Goal: Task Accomplishment & Management: Use online tool/utility

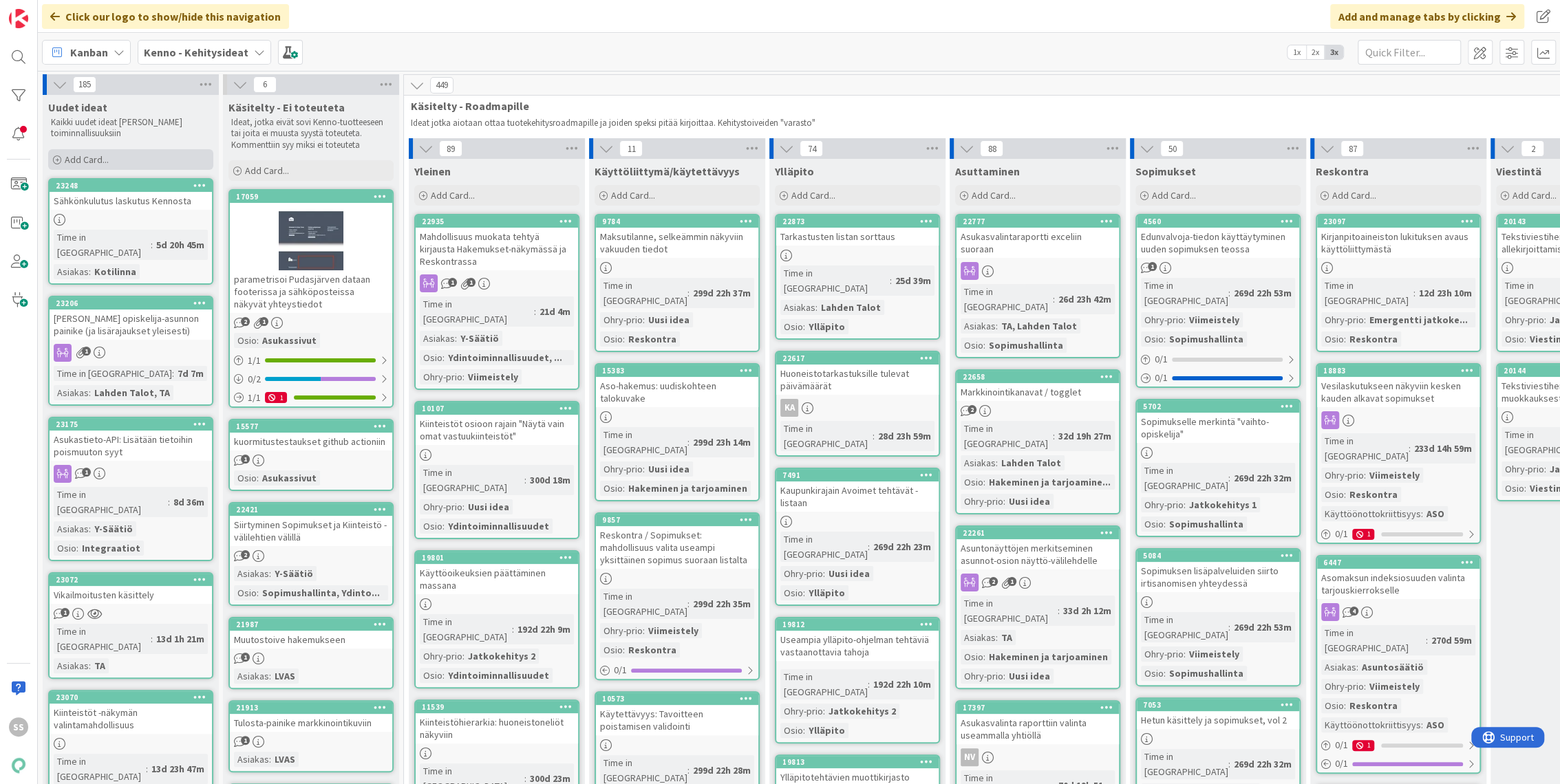
click at [99, 163] on span "Add Card..." at bounding box center [86, 159] width 44 height 13
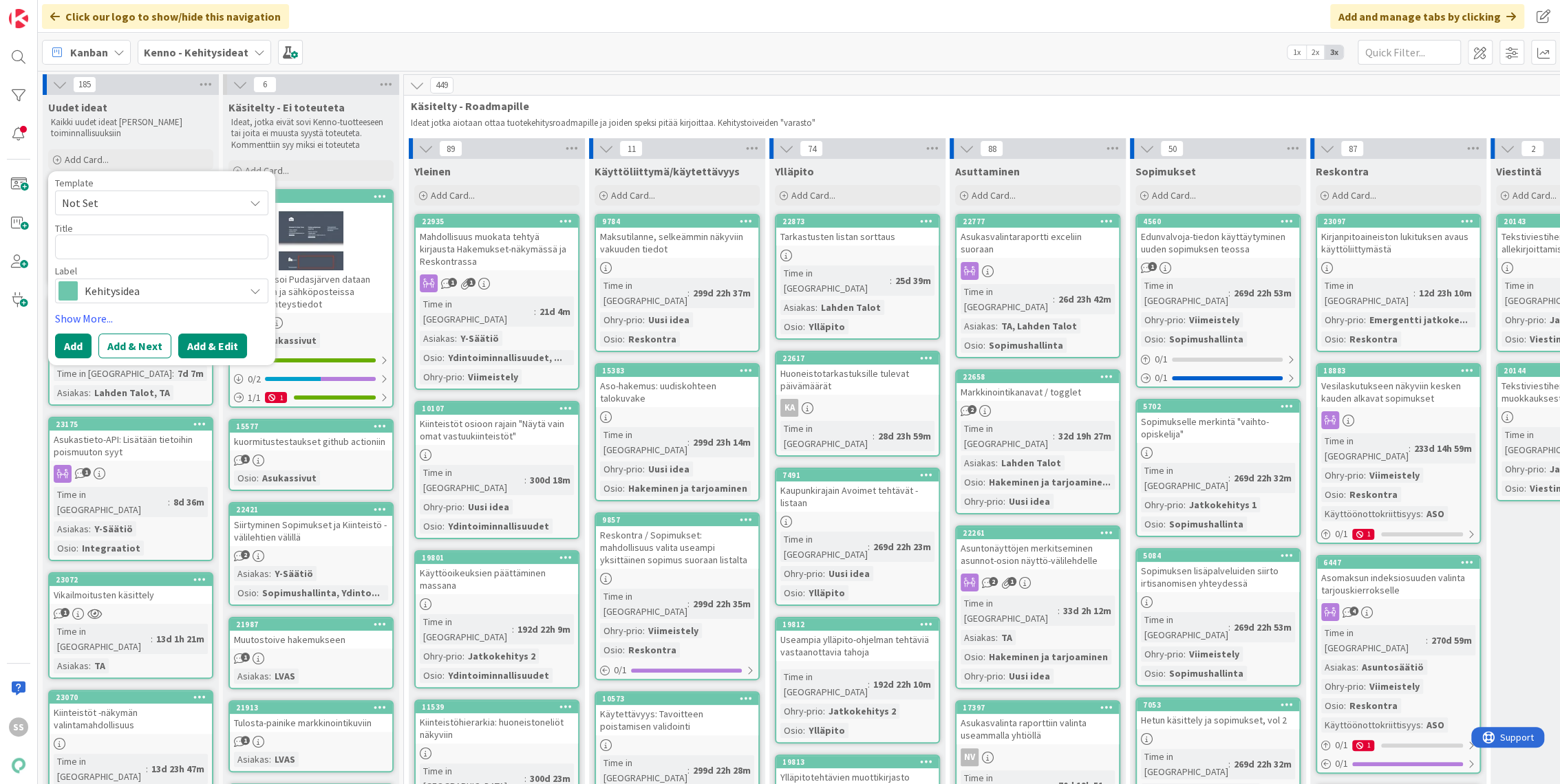
click at [197, 349] on button "Add & Edit" at bounding box center [212, 346] width 69 height 25
click at [171, 240] on textarea at bounding box center [162, 247] width 213 height 25
type textarea "x"
type textarea "L"
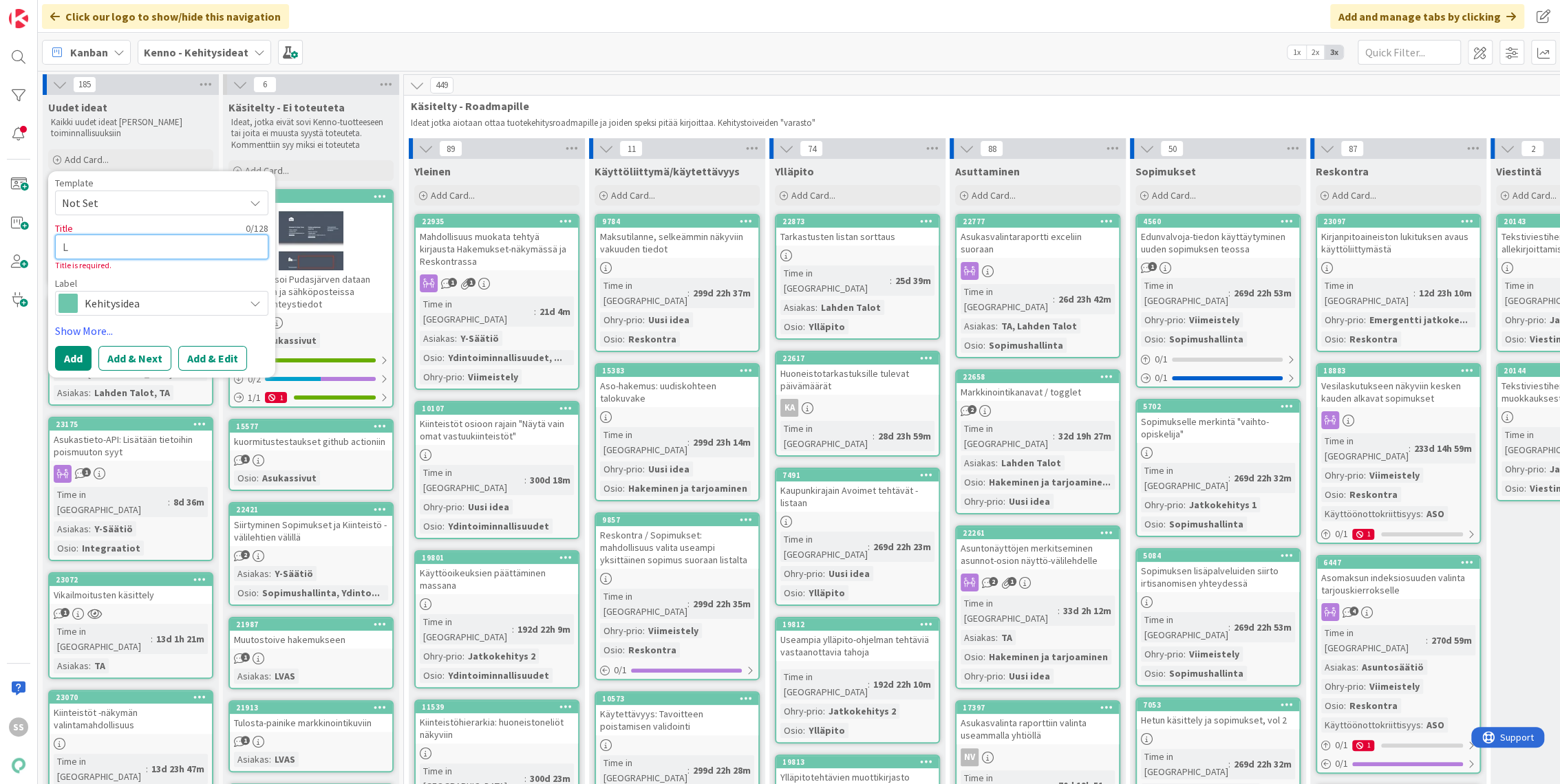
type textarea "x"
type textarea "Lis"
type textarea "x"
type textarea "Lisä"
type textarea "x"
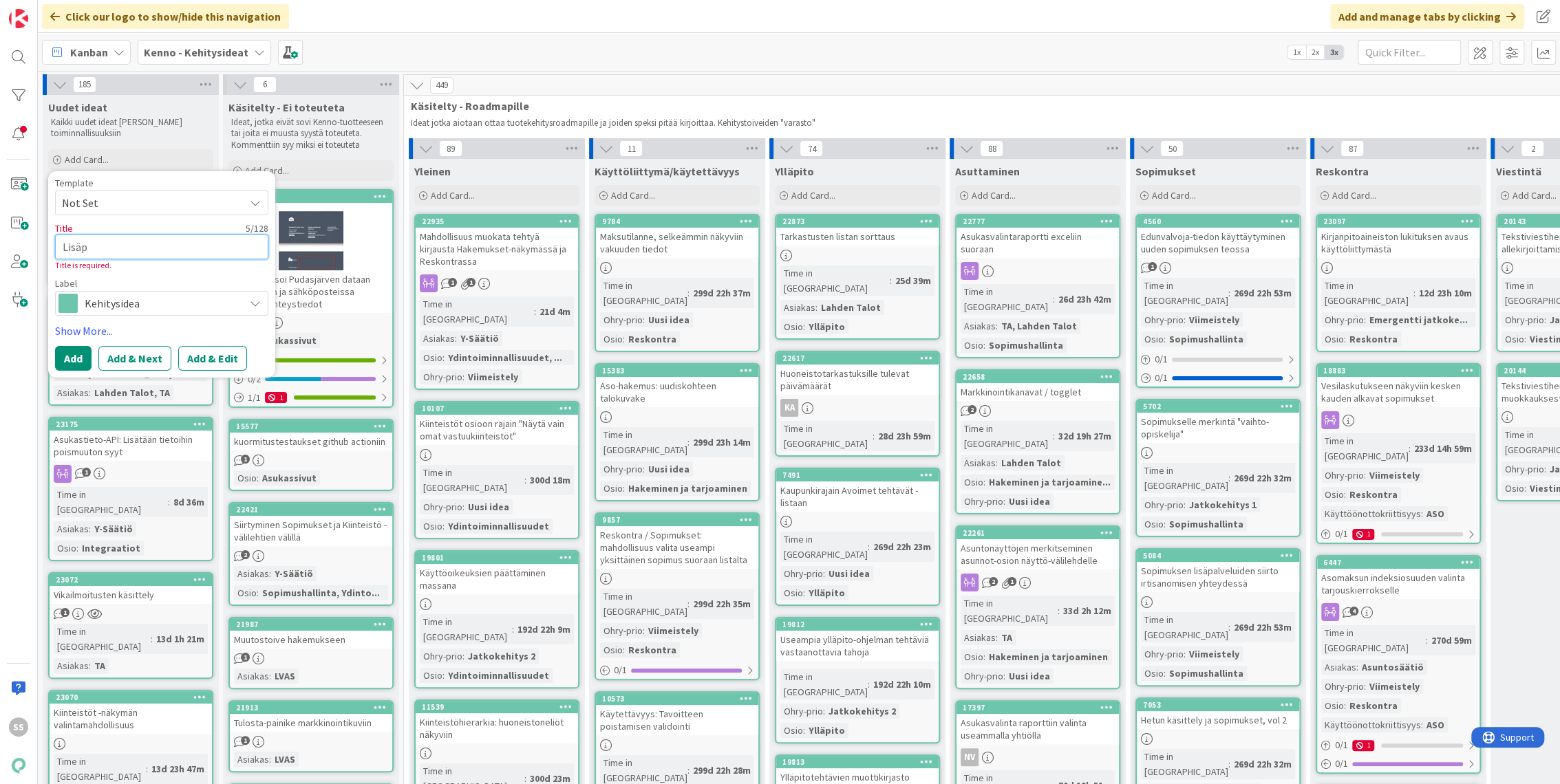
type textarea "Lisäpa"
type textarea "x"
type textarea "Lisäpalv"
type textarea "x"
type textarea "Lisäpalvel"
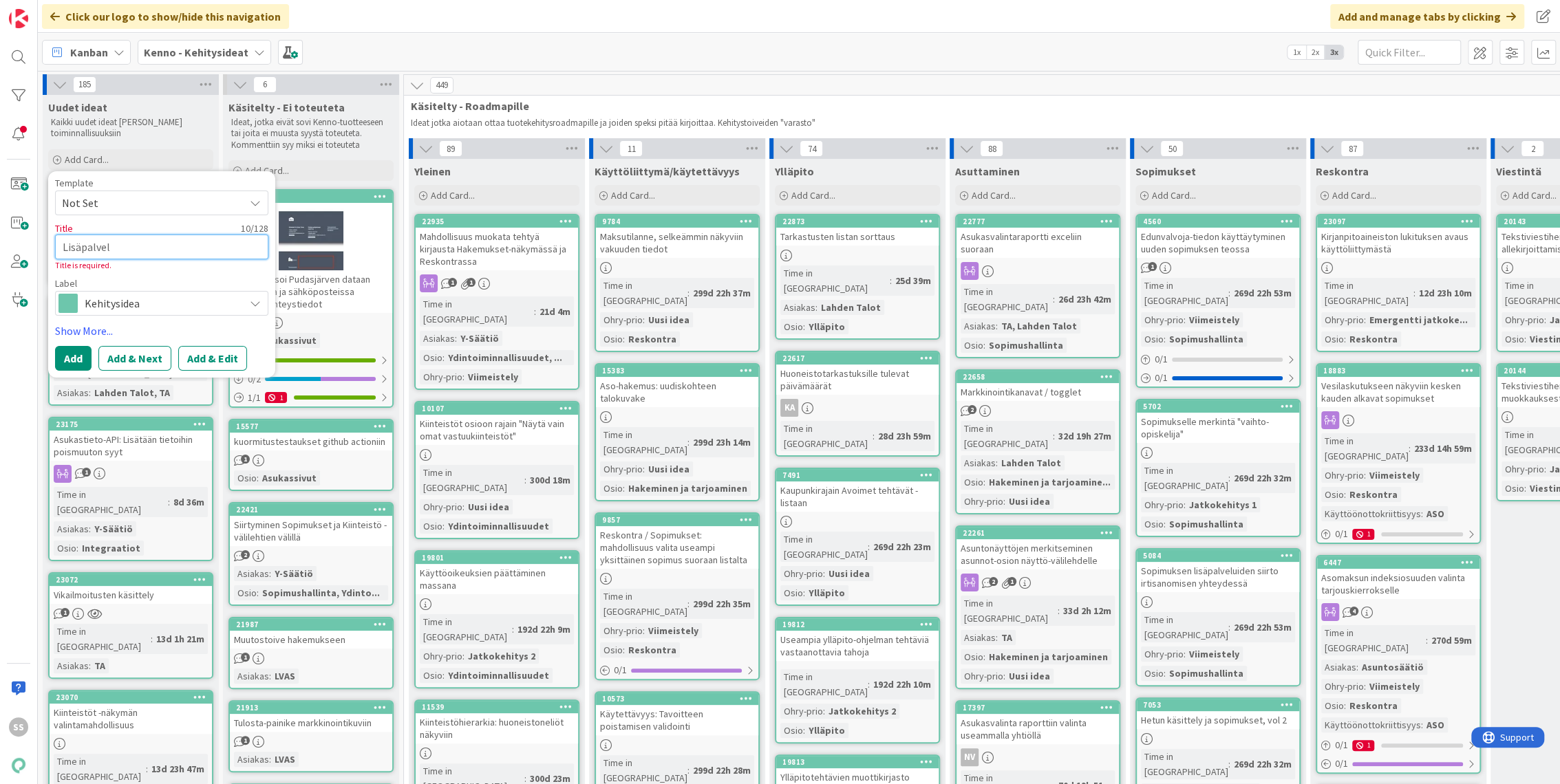
type textarea "x"
type textarea "Lisäpalvelut"
type textarea "x"
type textarea "Lisäpalvelut"
type textarea "x"
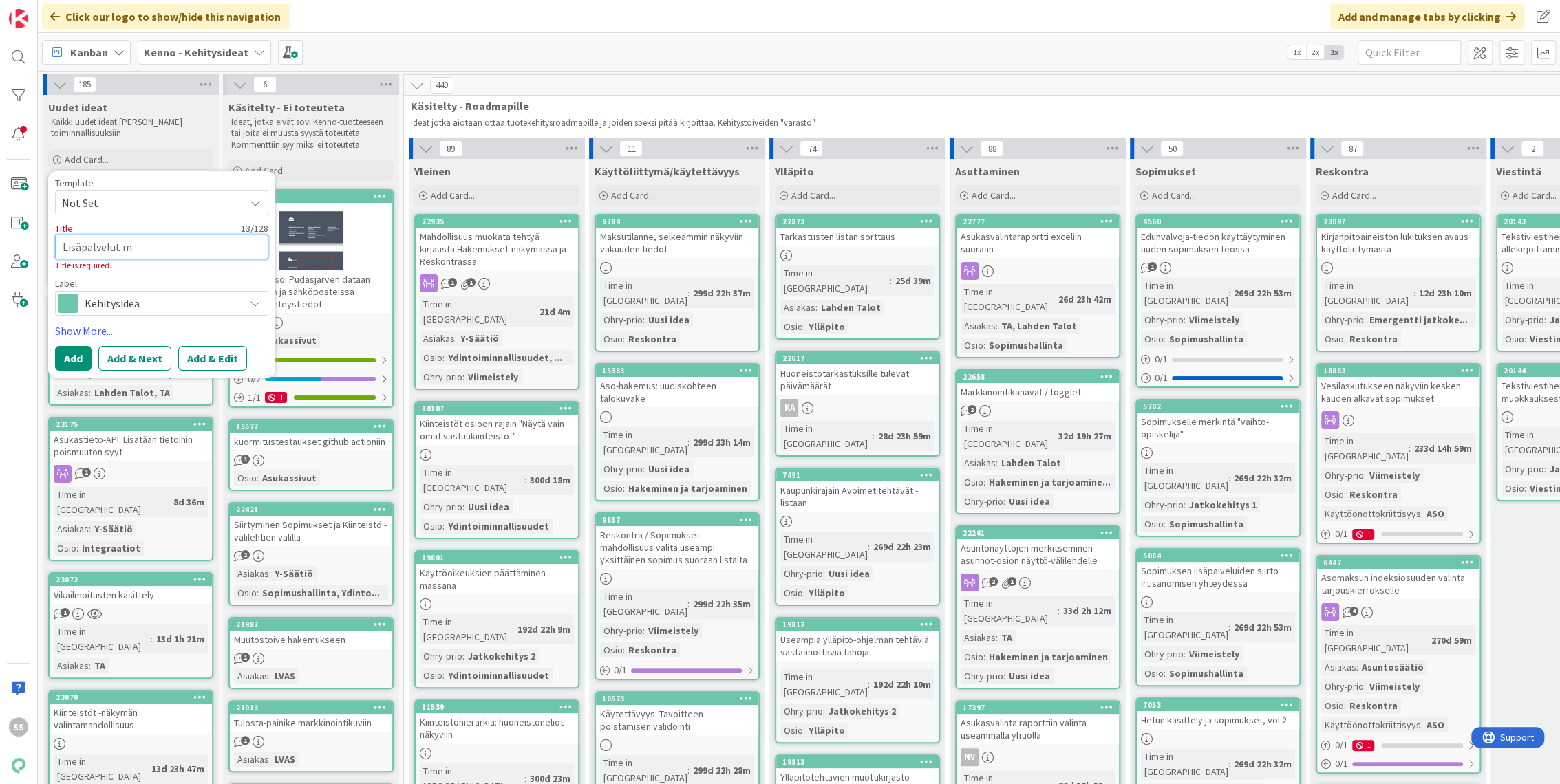
type textarea "Lisäpalvelut me"
type textarea "x"
type textarea "Lisäpalvelut men"
type textarea "x"
type textarea "Lisäpalvelut [PERSON_NAME]"
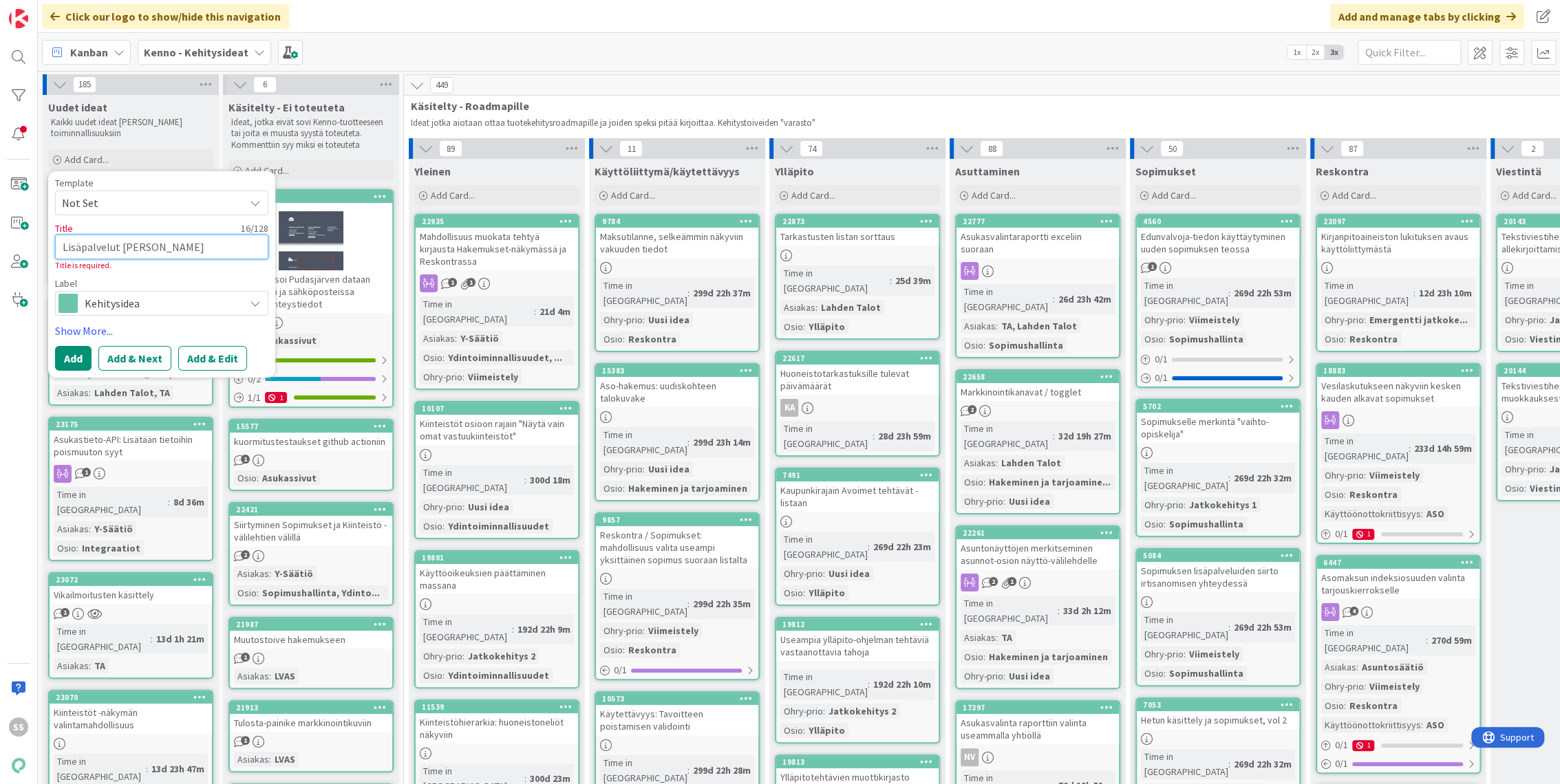
type textarea "x"
type textarea "Lisäpalvelut mennei"
type textarea "x"
type textarea "Lisäpalvelut menneis"
type textarea "x"
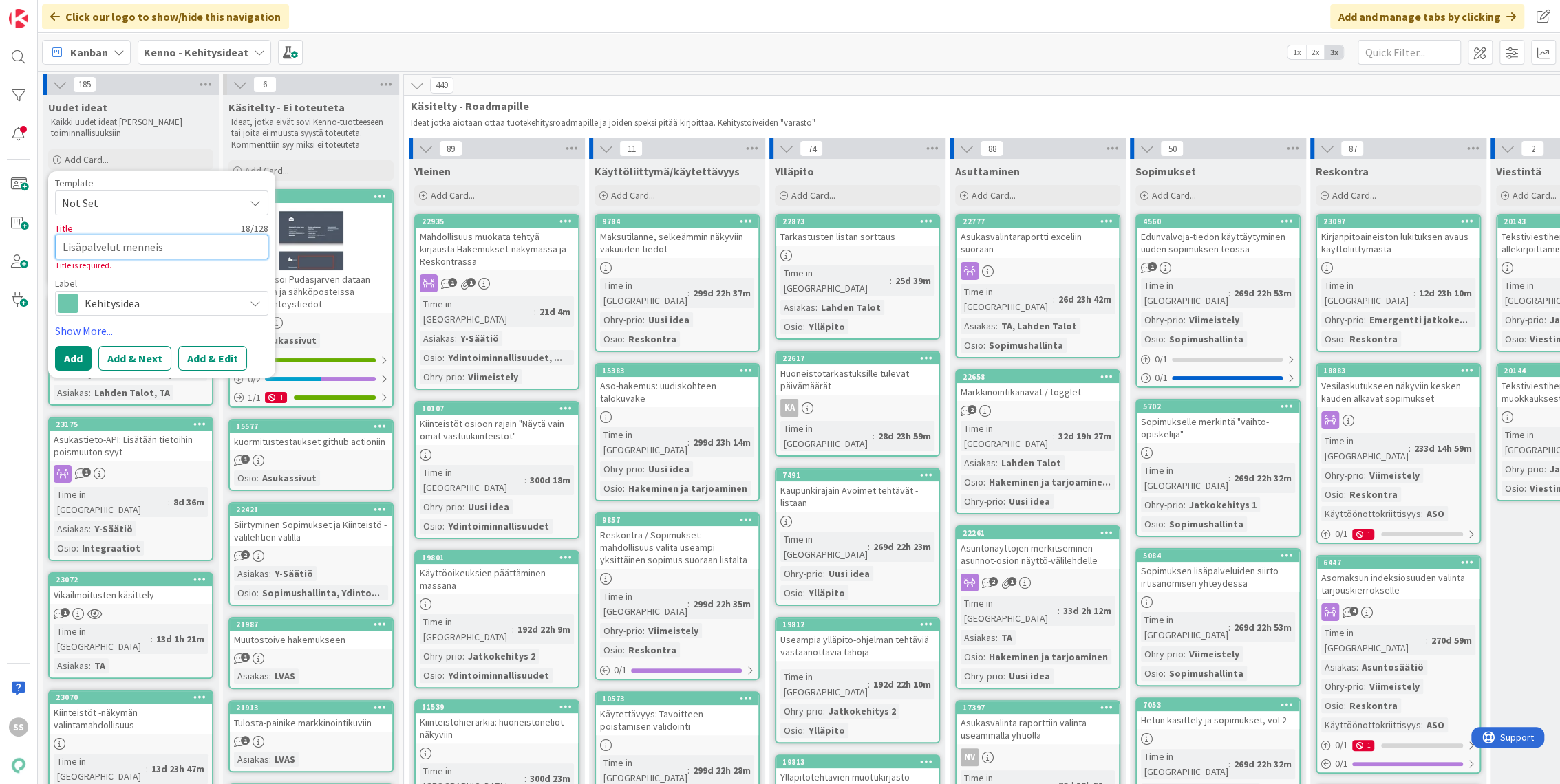
type textarea "Lisäpalvelut menneisy"
type textarea "x"
type textarea "Lisäpalvelut menneisyyt"
type textarea "x"
type textarea "Lisäpalvelut menneisyyte"
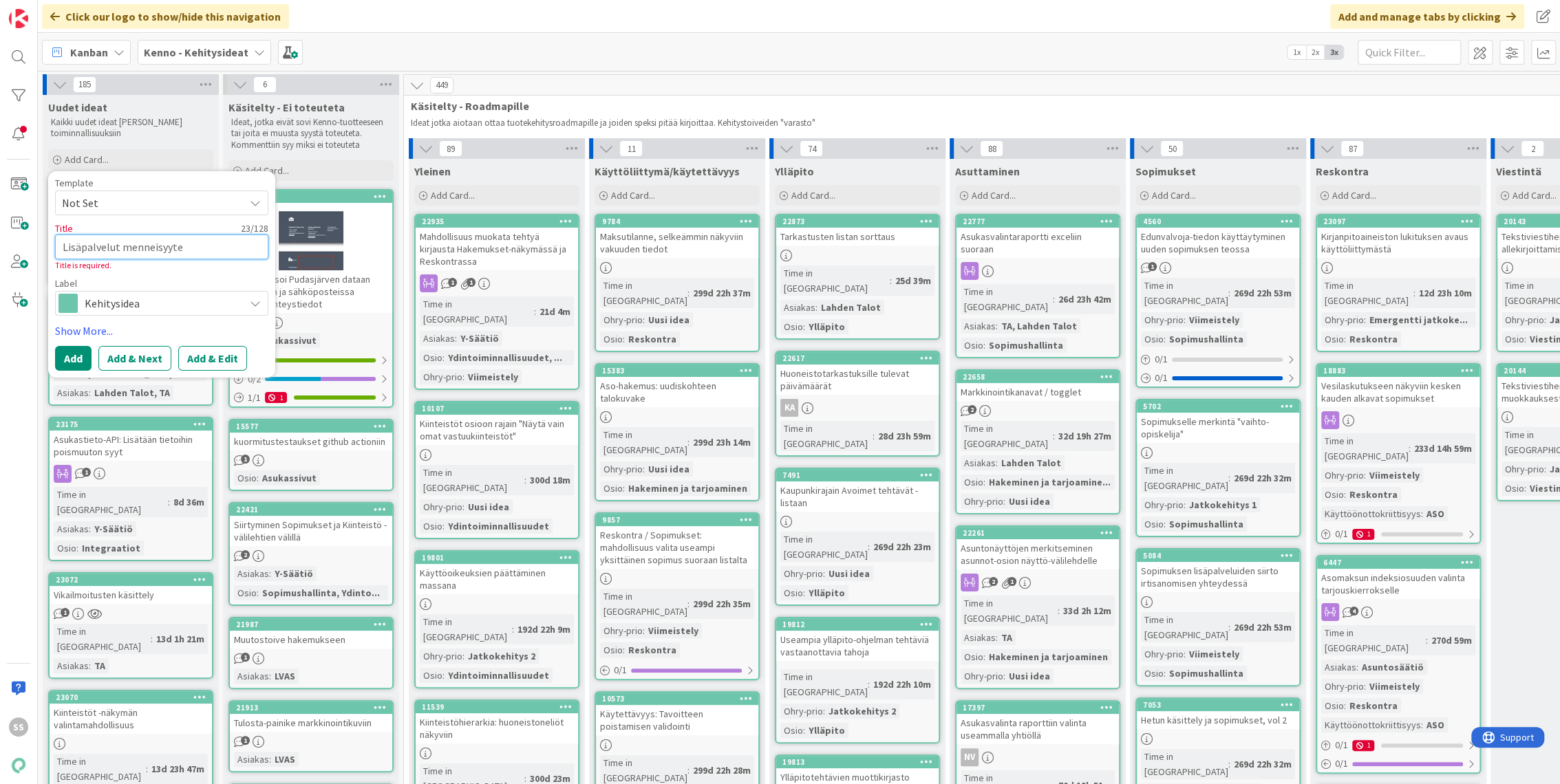
type textarea "x"
type textarea "Lisäpalvelut menneisyytee"
type textarea "x"
type textarea "Lisäpalvelut menneisyyteen"
click at [201, 357] on button "Add & Edit" at bounding box center [212, 359] width 69 height 25
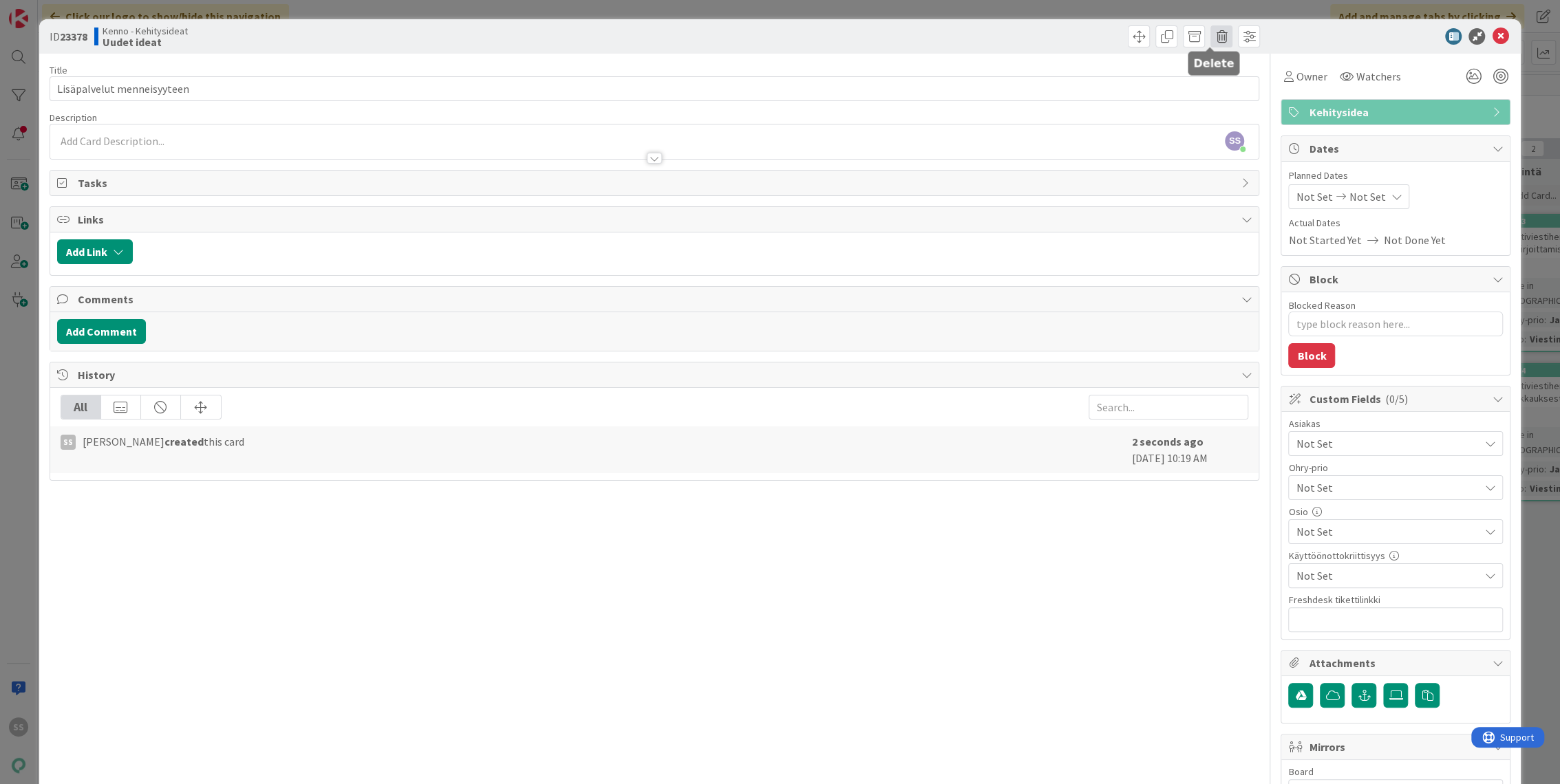
click at [1210, 34] on span at bounding box center [1221, 36] width 22 height 22
click at [1244, 103] on button "Delete" at bounding box center [1242, 102] width 51 height 25
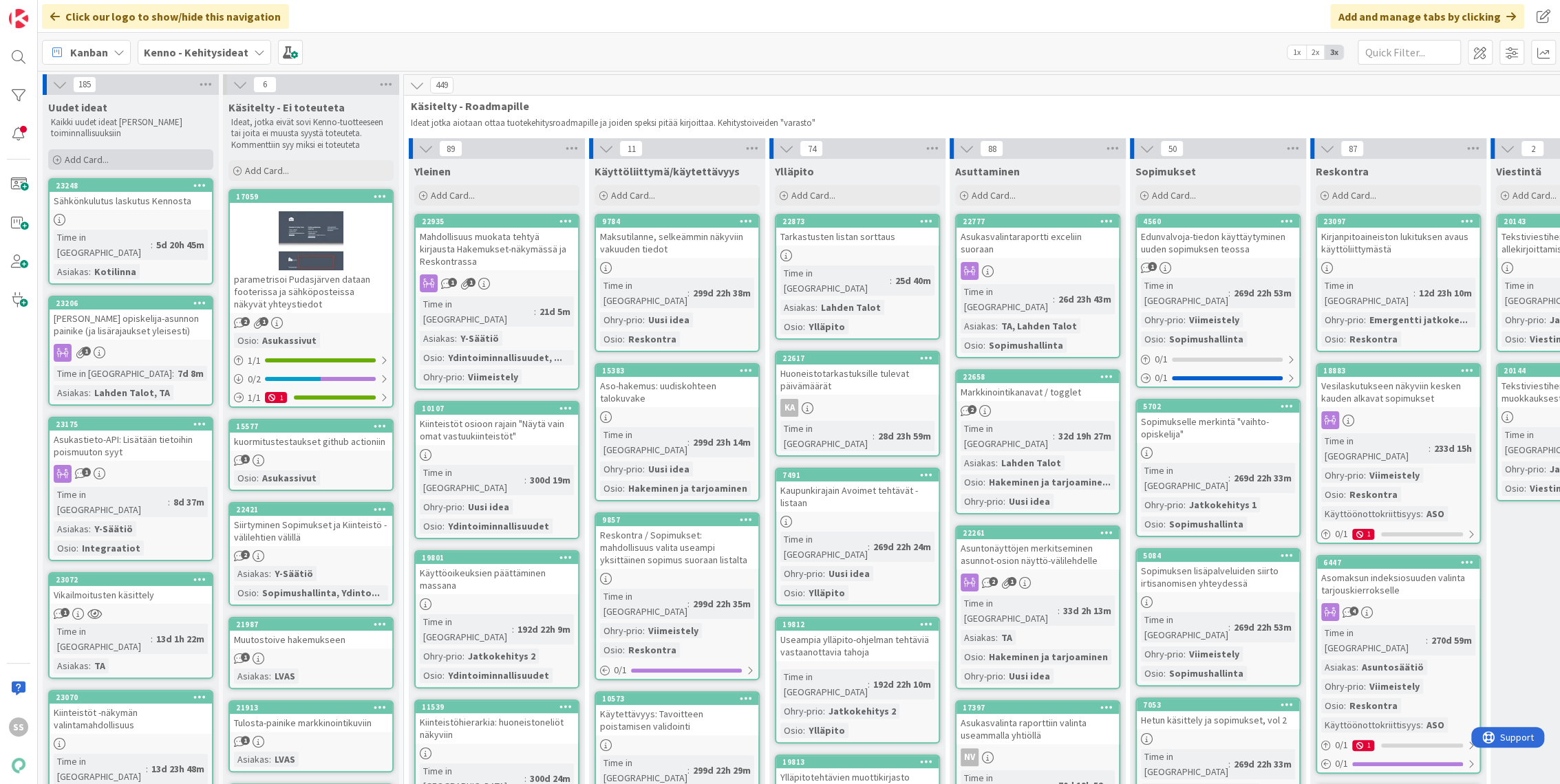
click at [80, 155] on span "Add Card..." at bounding box center [86, 159] width 44 height 13
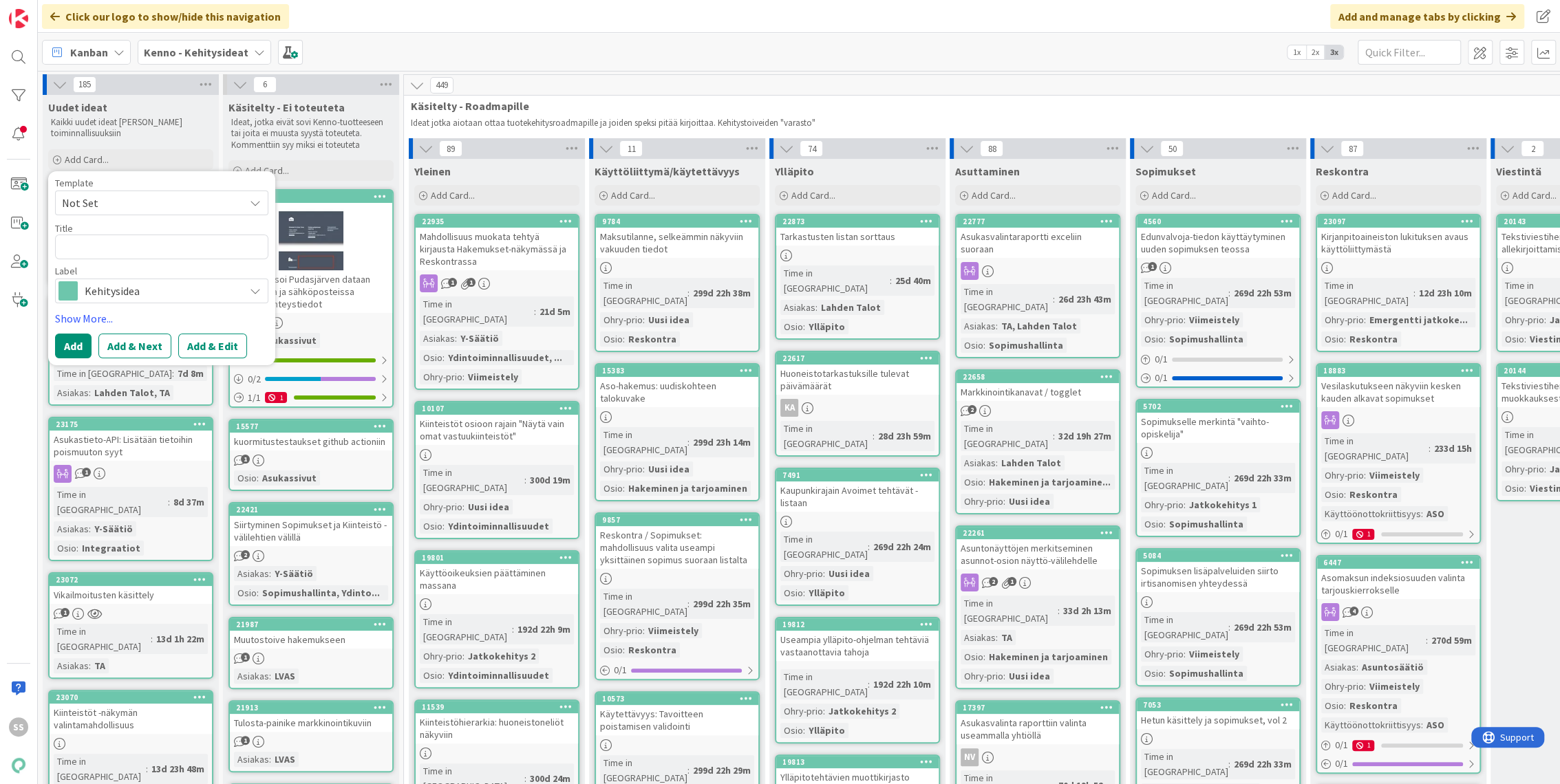
click at [134, 215] on div "Template Not Set Title 0 / 128 Label Kehitysidea" at bounding box center [162, 240] width 213 height 125
click at [136, 202] on span "Not Set" at bounding box center [147, 203] width 172 height 17
click at [161, 262] on span "Kennon uusi toiminnallisuus (korttipohja)" at bounding box center [173, 262] width 197 height 17
type textarea "x"
type textarea "Kennon uusi toiminnallisuus (korttipohja)"
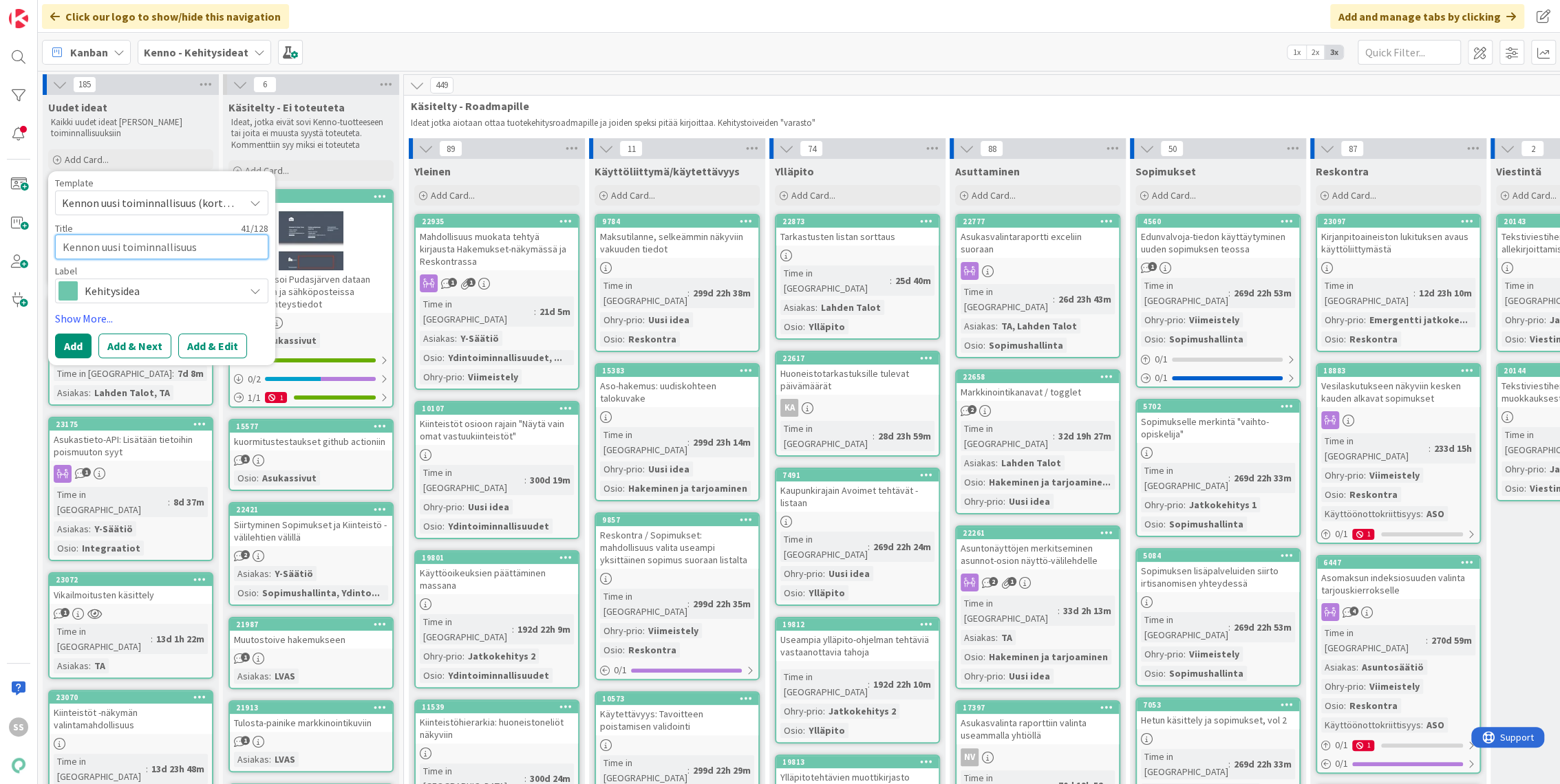
click at [122, 243] on textarea "Kennon uusi toiminnallisuus (korttipohja)" at bounding box center [162, 247] width 213 height 25
drag, startPoint x: 260, startPoint y: 248, endPoint x: -56, endPoint y: 239, distance: 316.1
click at [0, 239] on html "SS Click our logo to show/hide this navigation Add and manage tabs by clicking …" at bounding box center [780, 392] width 1560 height 784
type textarea "x"
type textarea "L"
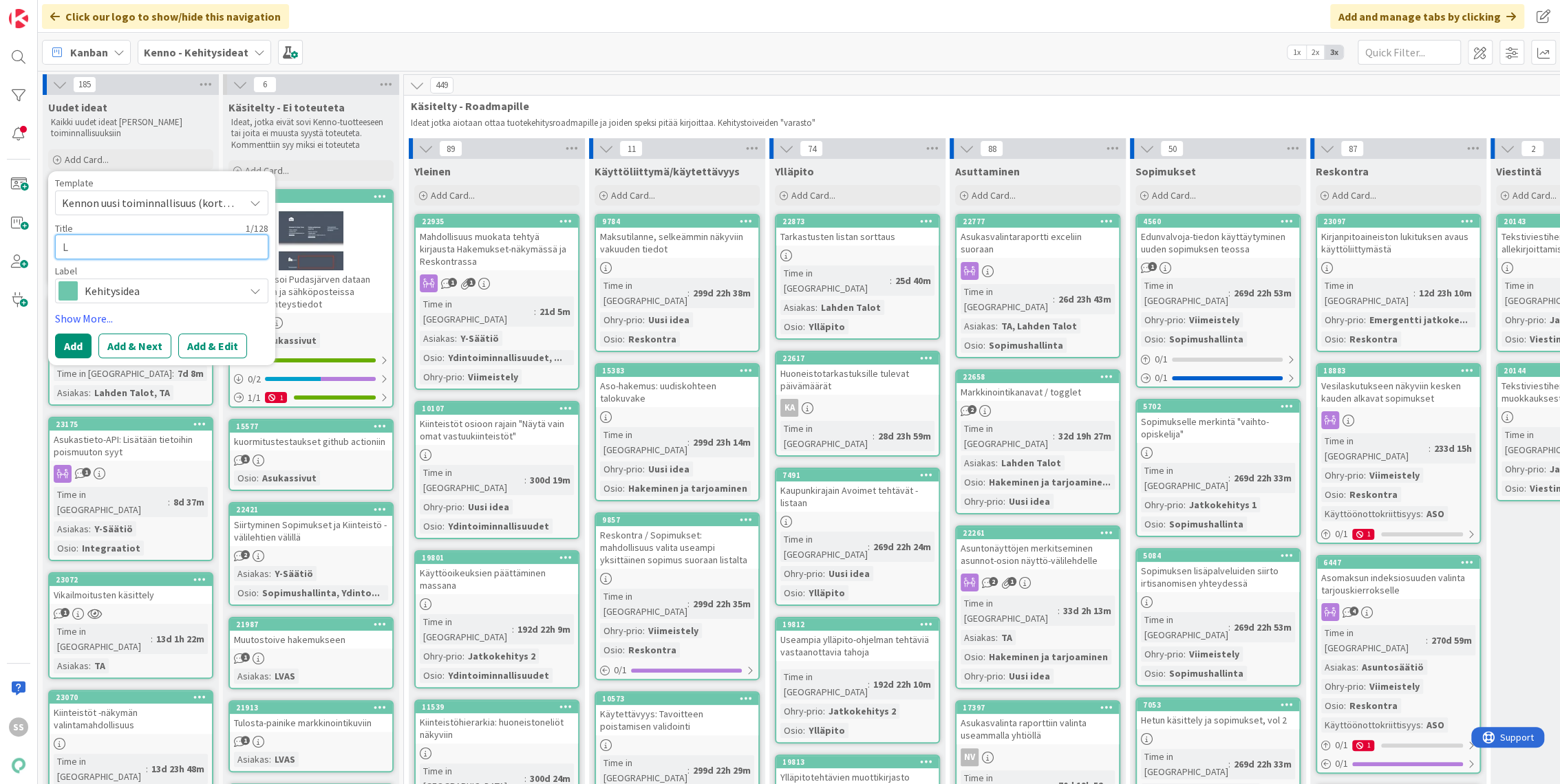
type textarea "x"
type textarea "Li"
type textarea "x"
type textarea "Lis"
type textarea "x"
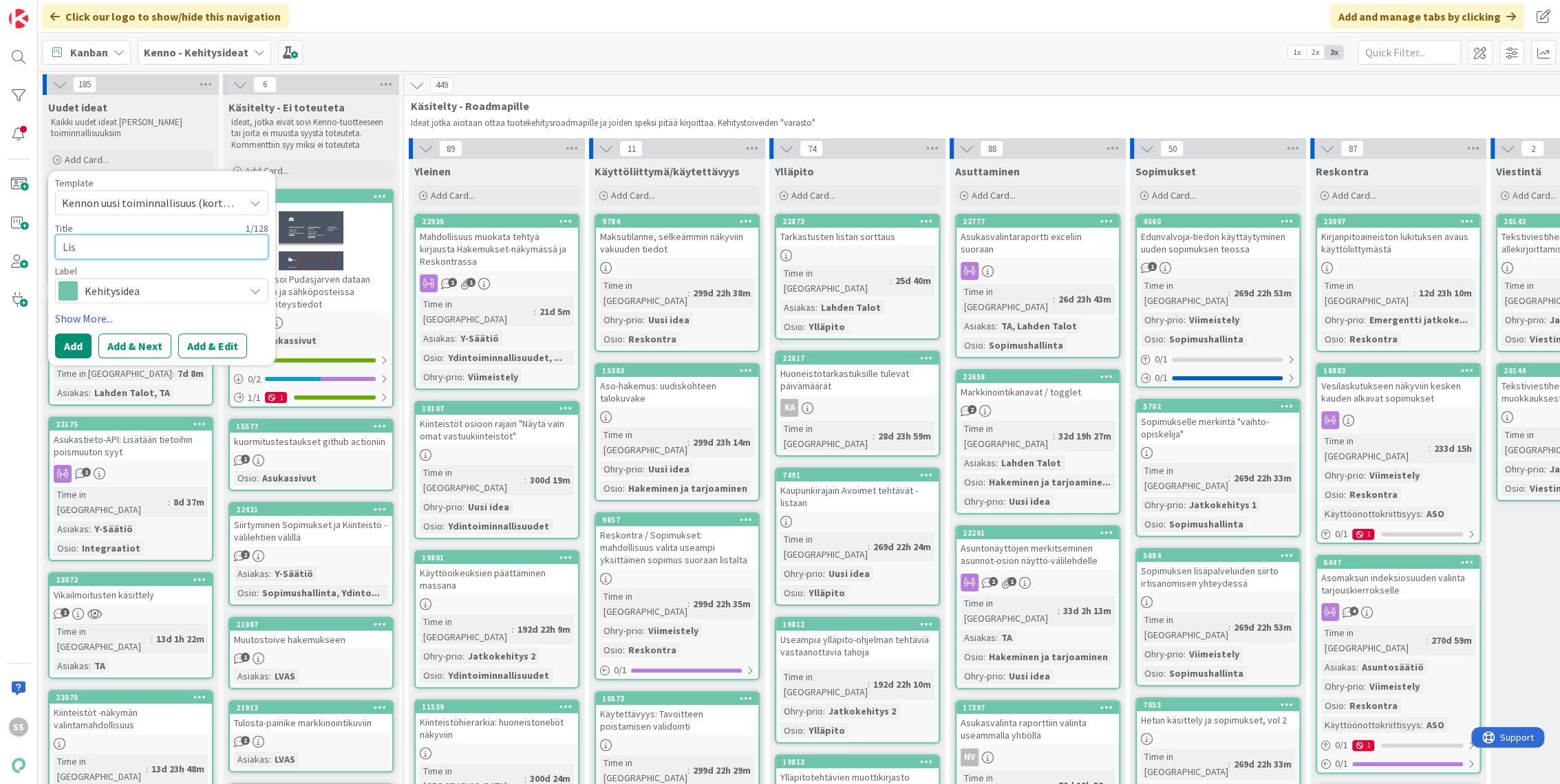
type textarea "Lisä"
type textarea "x"
type textarea "Lisäp"
type textarea "x"
type textarea "Lisäpa"
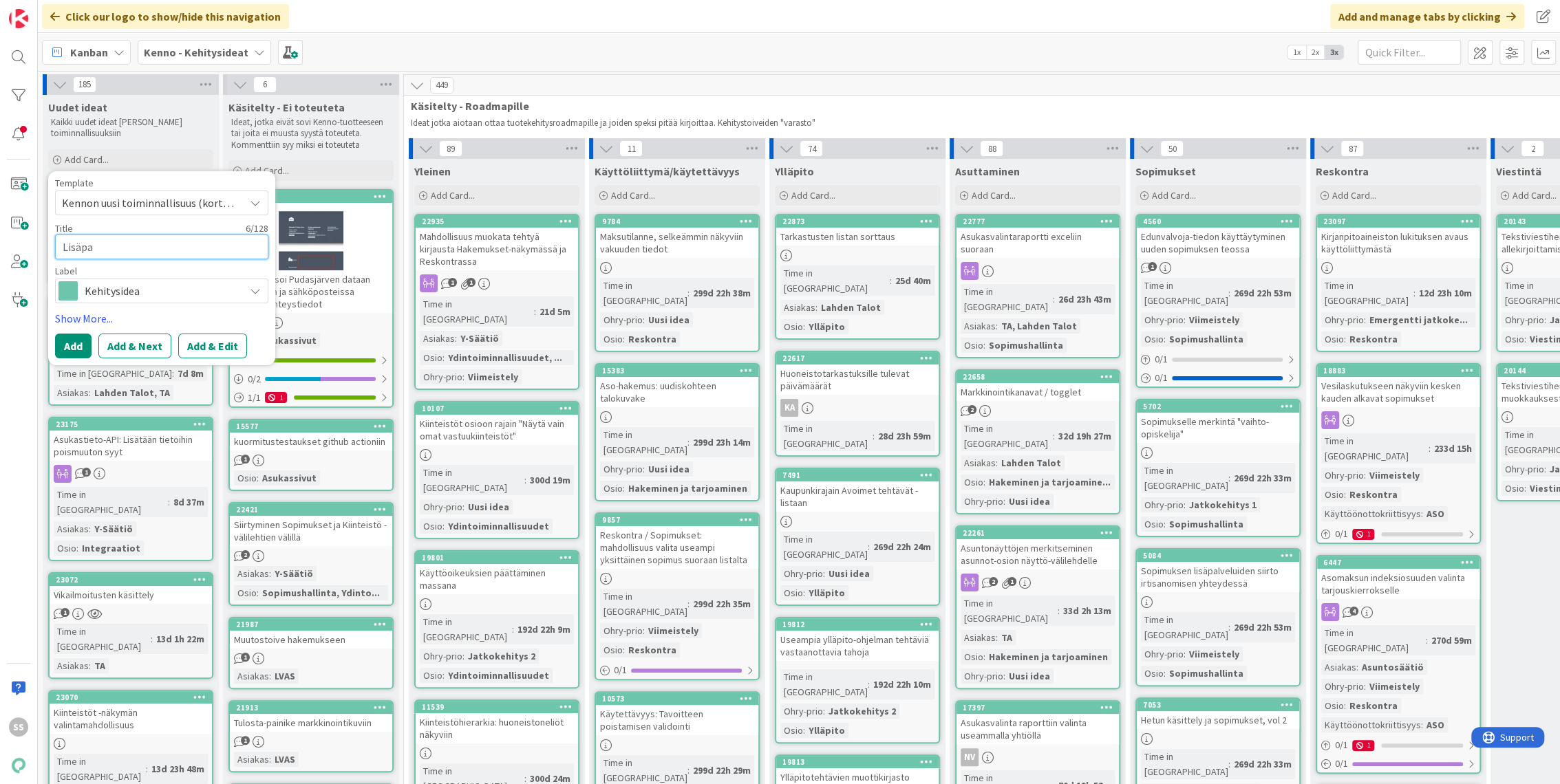
type textarea "x"
type textarea "Lisäpalv"
type textarea "x"
type textarea "Lisäpalve"
type textarea "x"
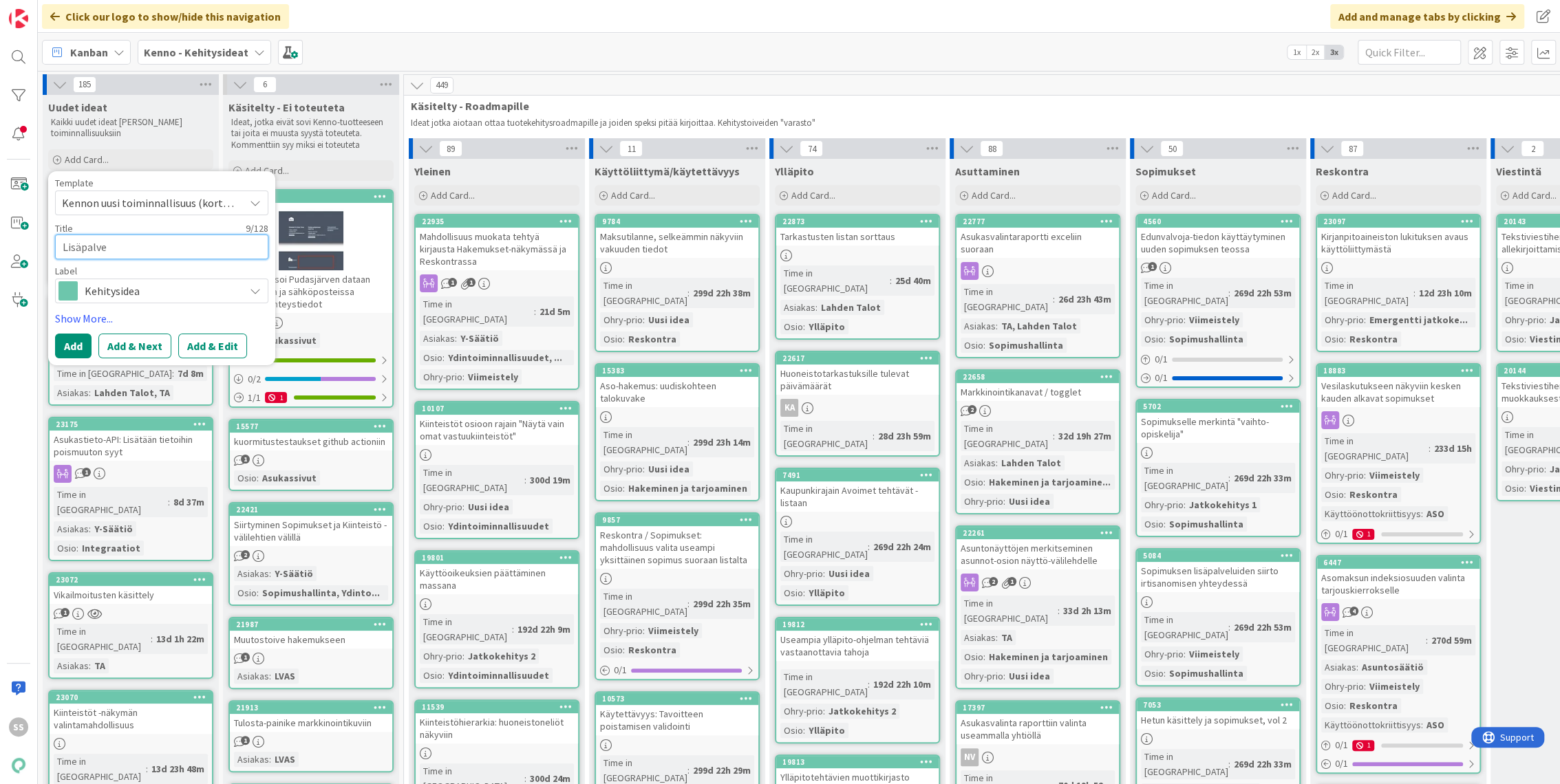
type textarea "Lisäpalvel"
type textarea "x"
type textarea "Lisäpalvelut"
type textarea "x"
type textarea "Lisäpalvelut"
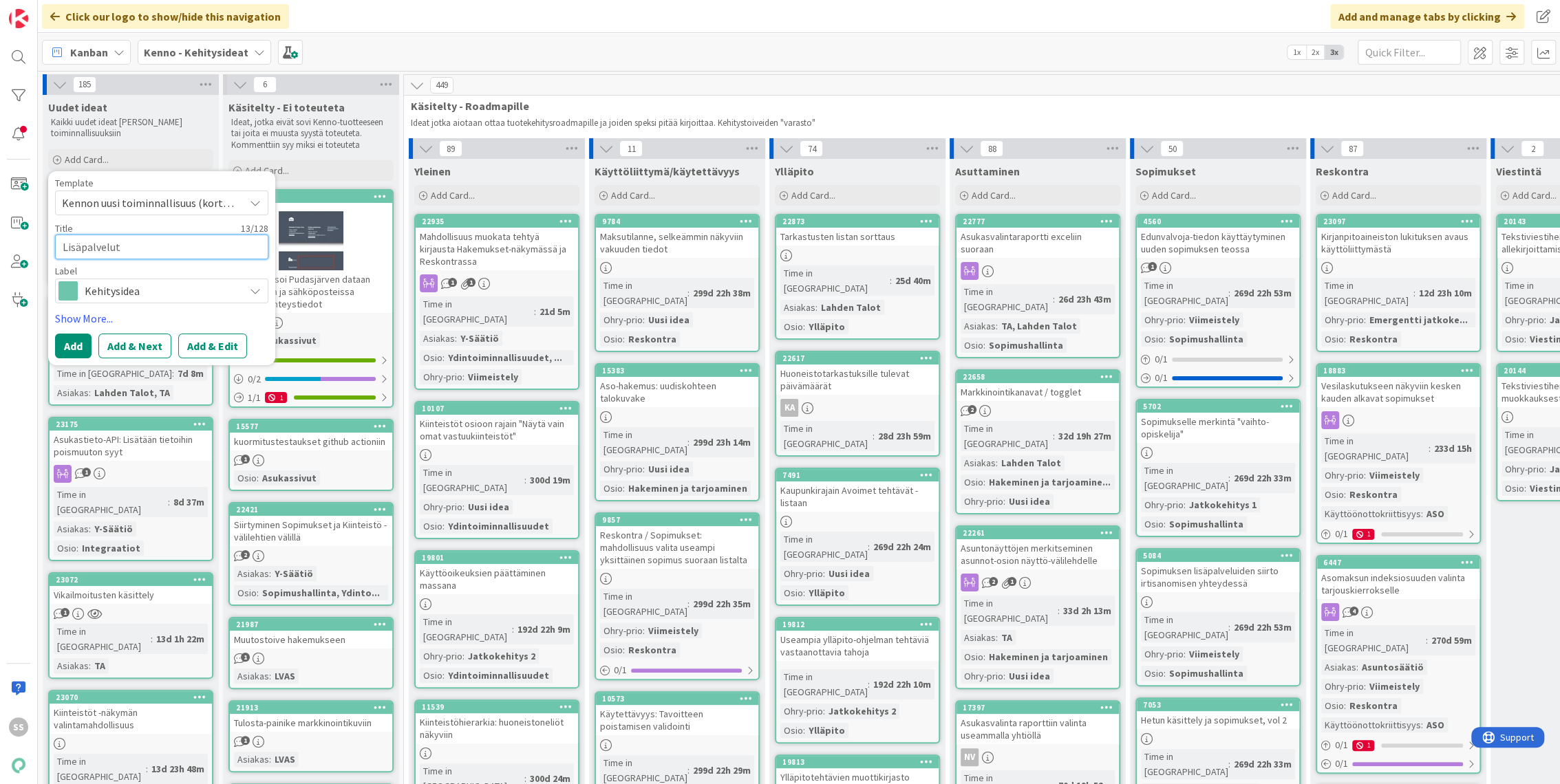
type textarea "x"
type textarea "Lisäpalvelut me"
type textarea "x"
type textarea "Lisäpalvelut men"
type textarea "x"
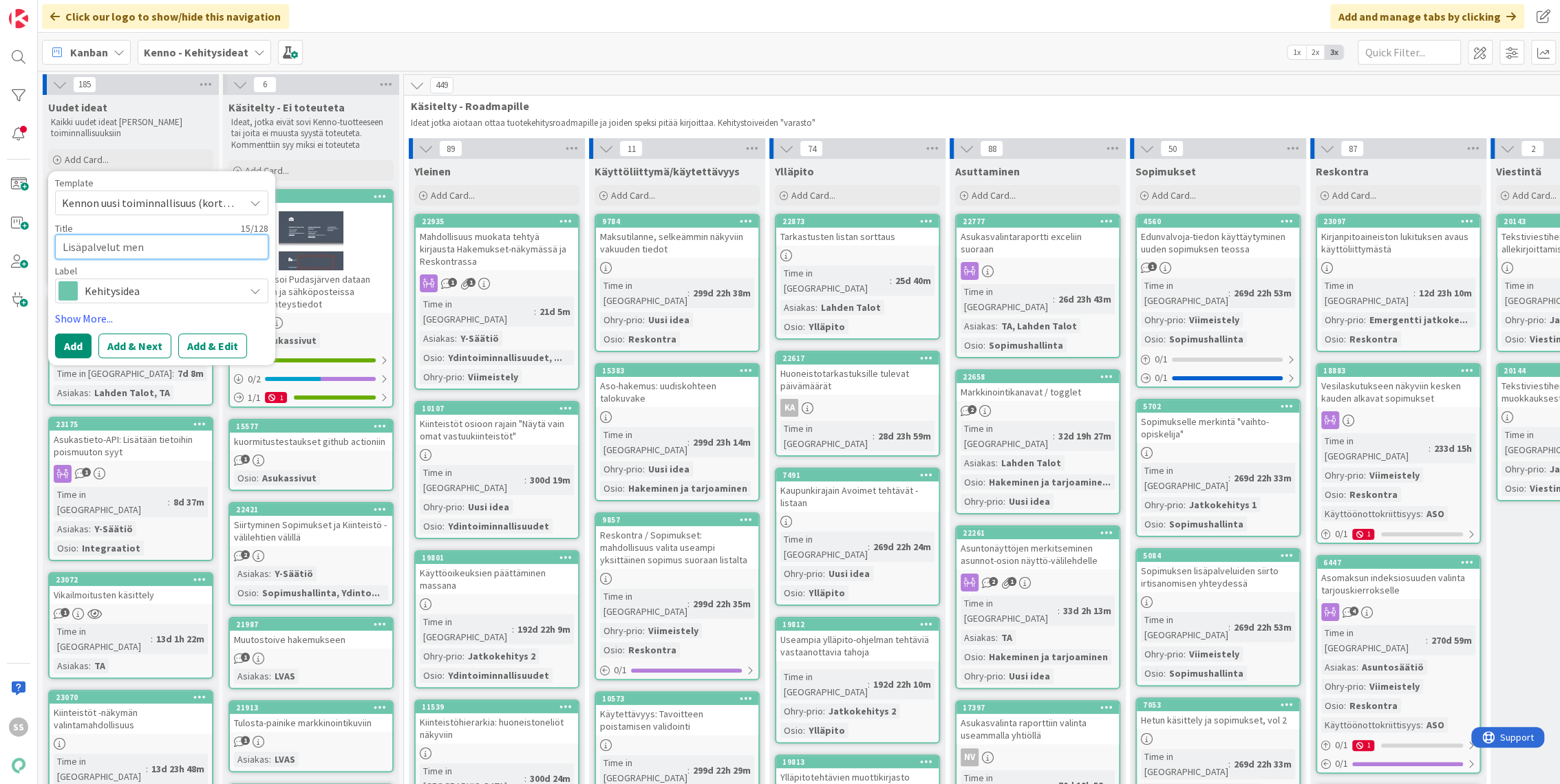
type textarea "Lisäpalvelut [PERSON_NAME]"
type textarea "x"
type textarea "Lisäpalvelut mennei"
type textarea "x"
type textarea "Lisäpalvelut menneis"
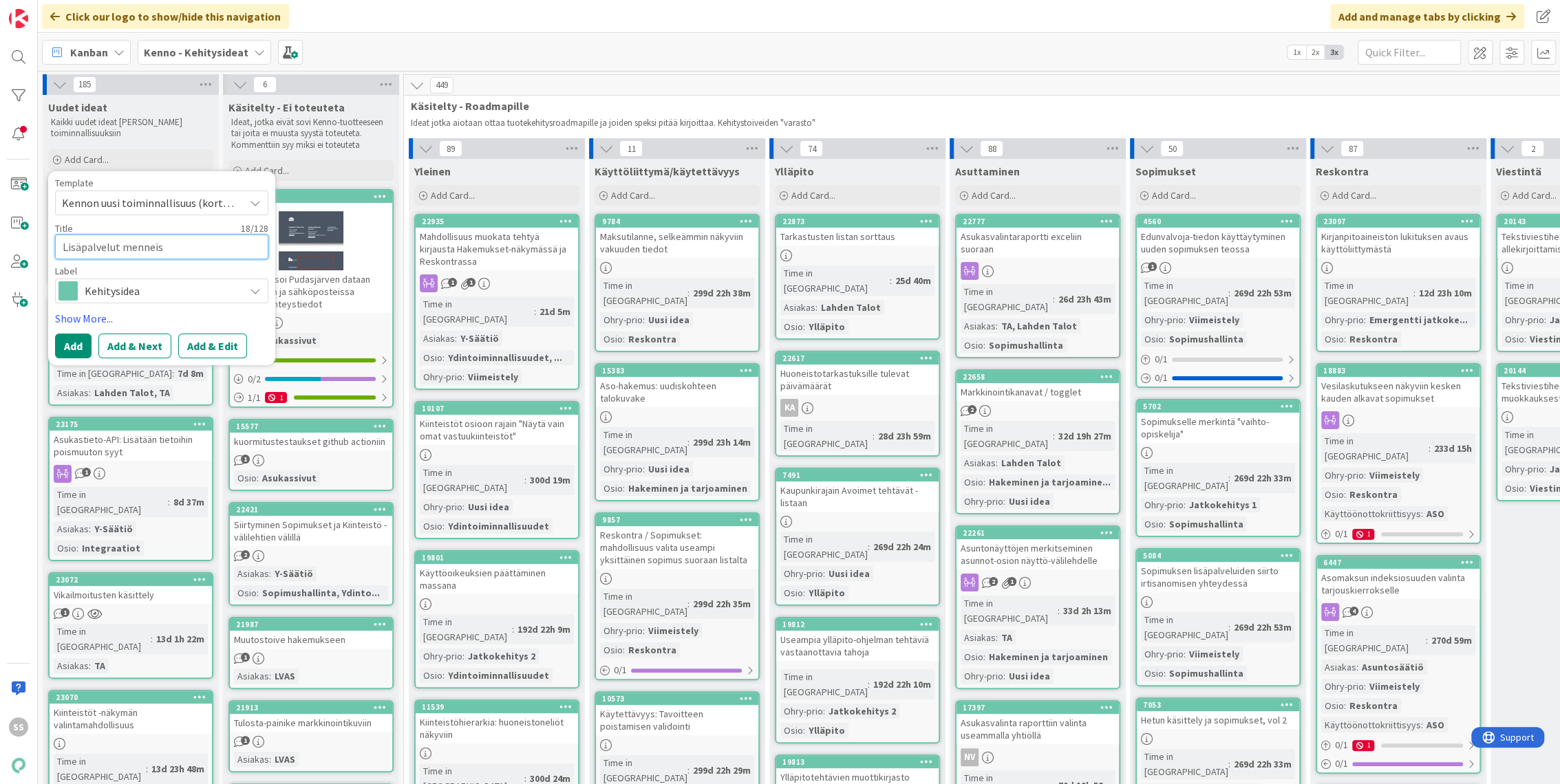
type textarea "x"
type textarea "Lisäpalvelut menneisy"
type textarea "x"
type textarea "Lisäpalvelut menneisyy"
type textarea "x"
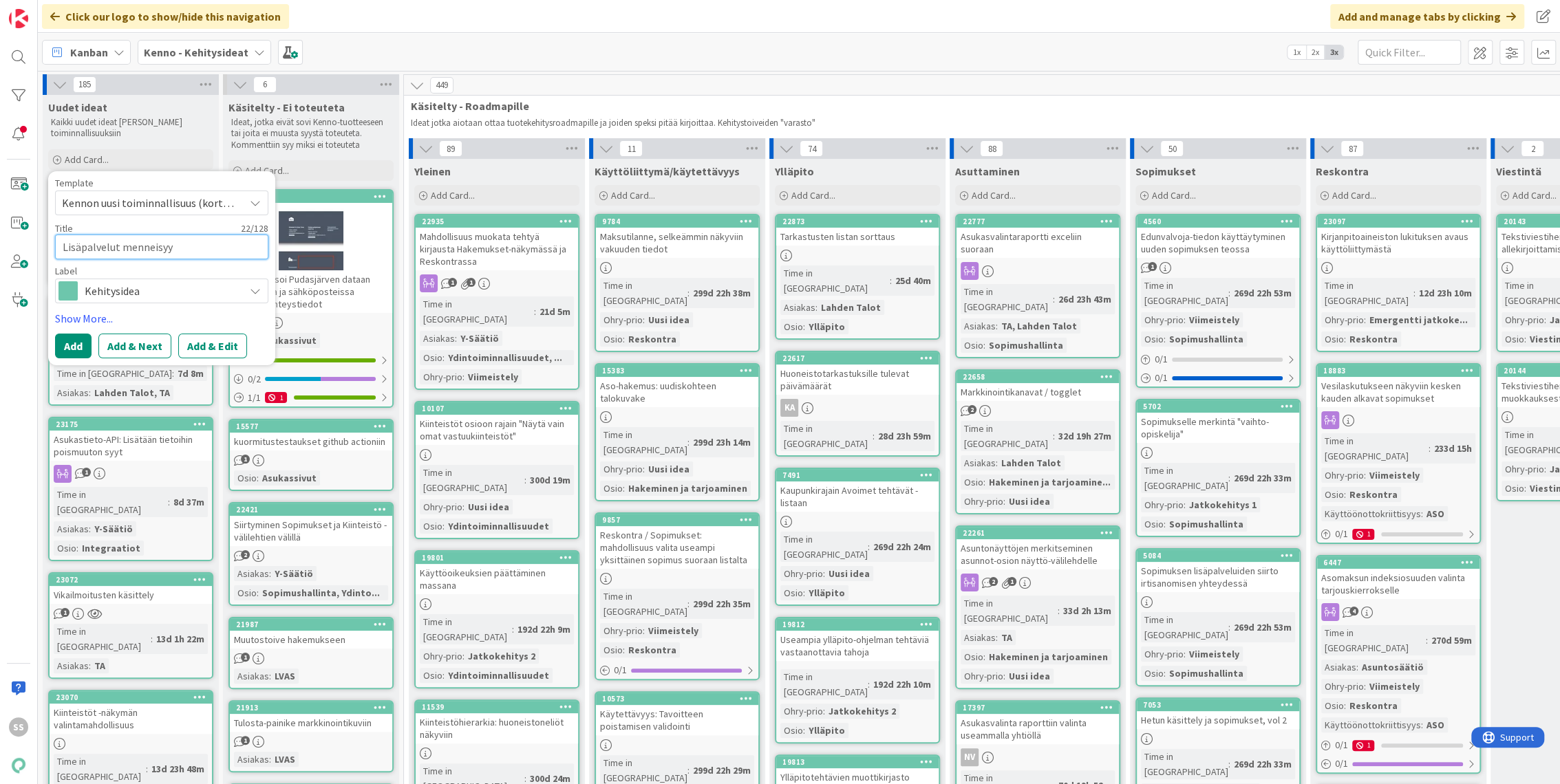
type textarea "Lisäpalvelut menneisyyt"
type textarea "x"
type textarea "Lisäpalvelut menneisyyte"
type textarea "x"
type textarea "Lisäpalvelut menneisyytee"
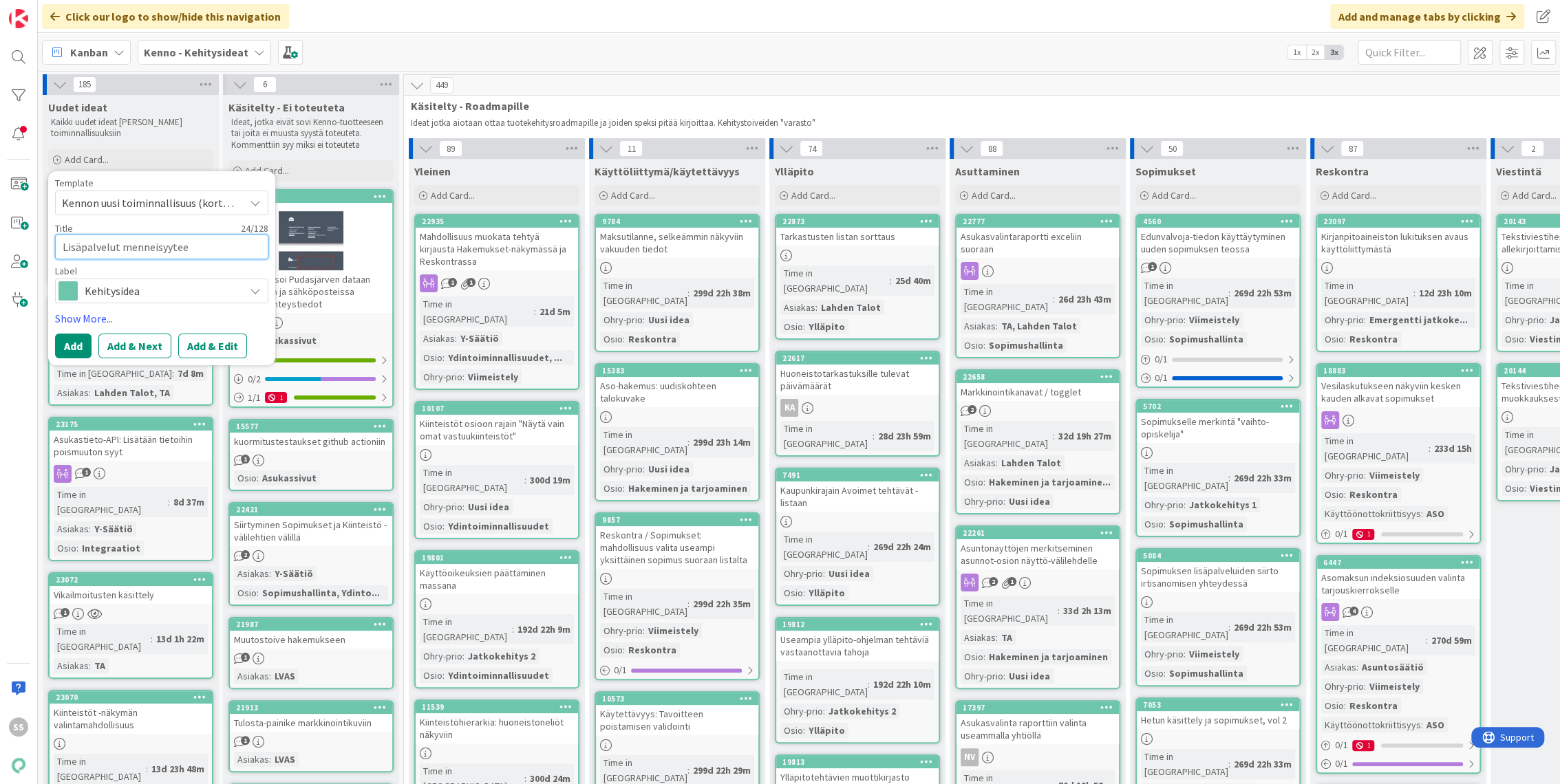
type textarea "x"
type textarea "Lisäpalvelut menneisyyteen"
click at [214, 336] on button "Add & Edit" at bounding box center [212, 346] width 69 height 25
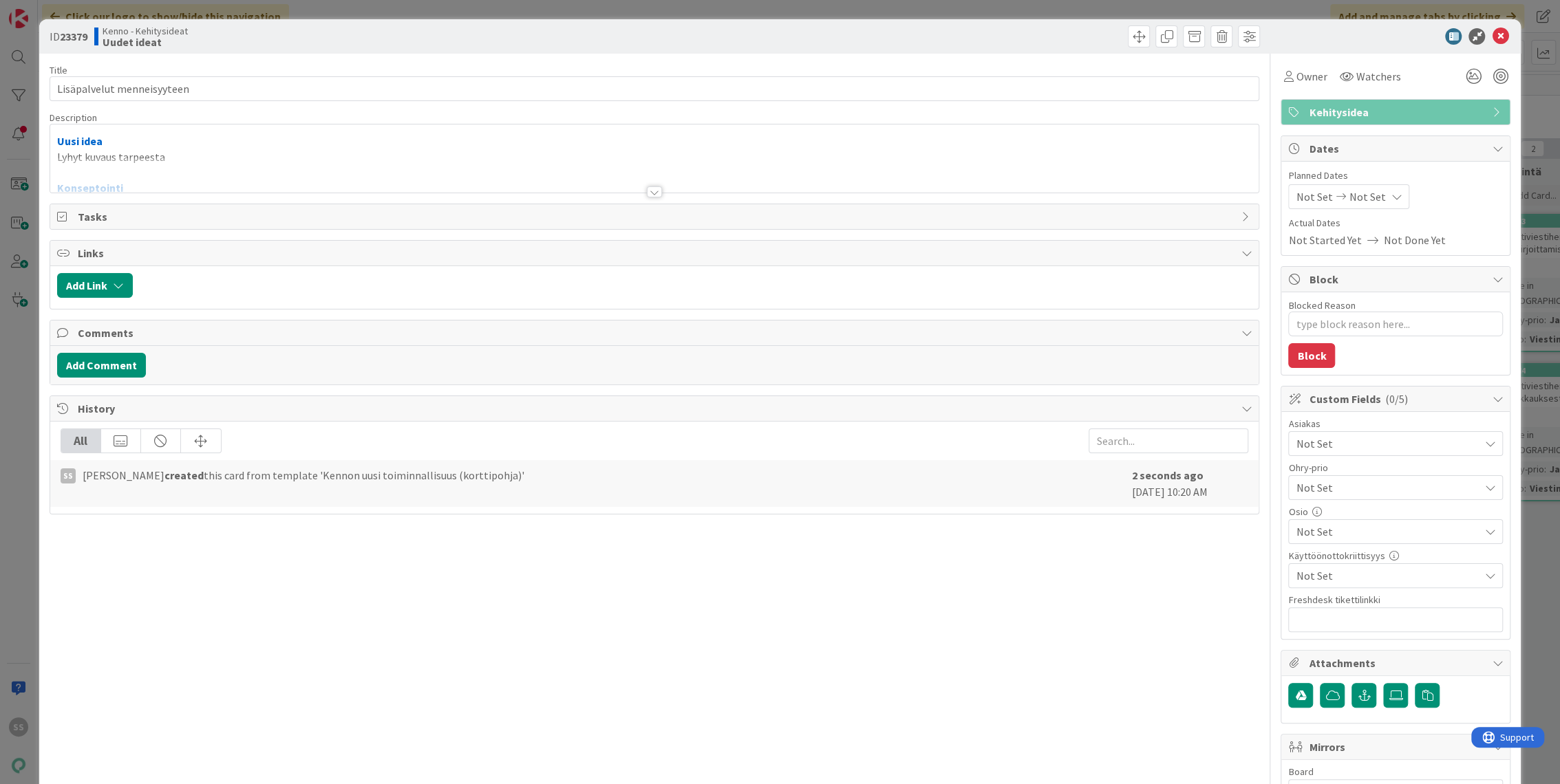
type textarea "x"
click at [378, 167] on div at bounding box center [654, 175] width 1209 height 35
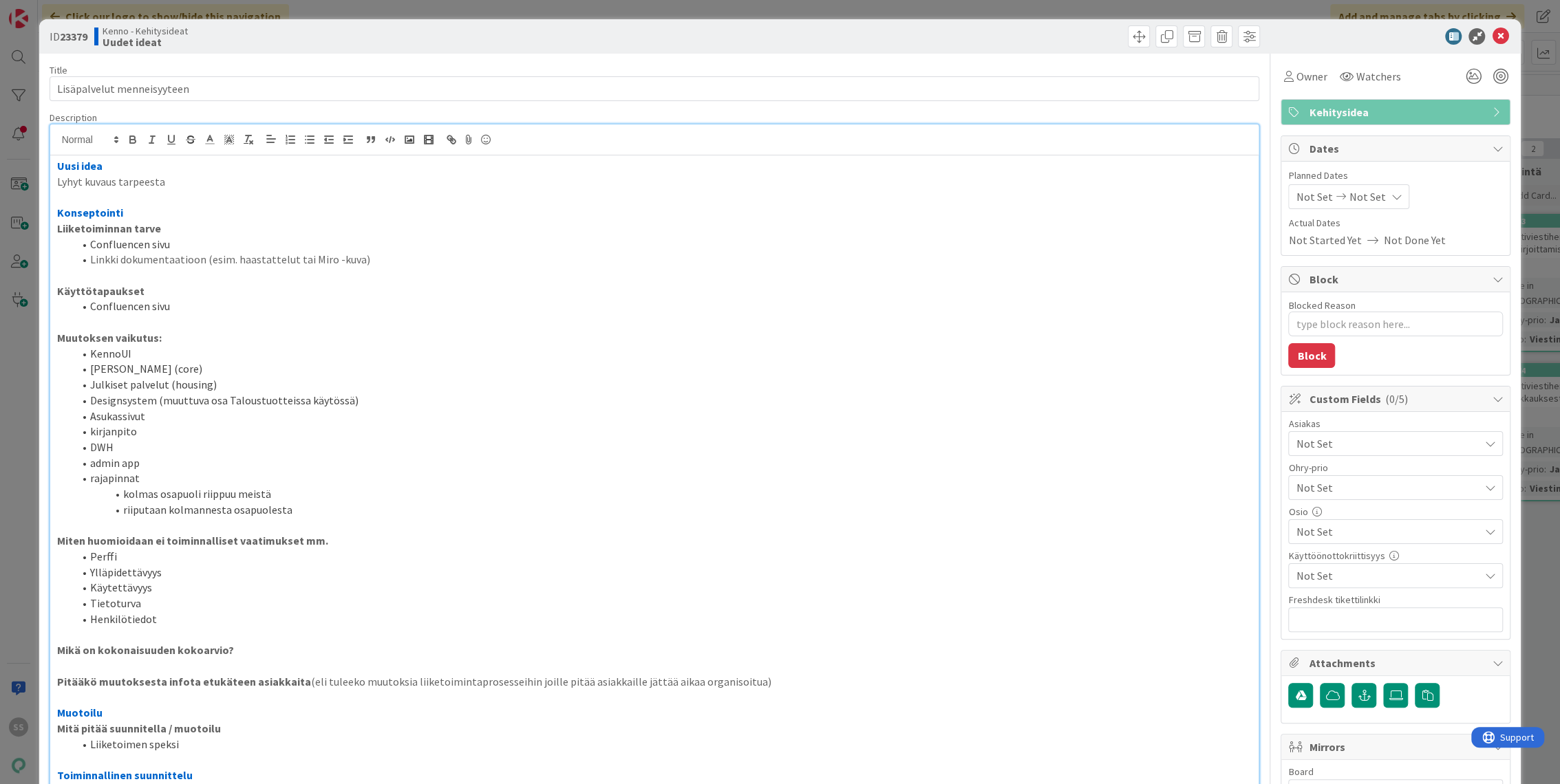
click at [203, 179] on p "Lyhyt kuvaus tarpeesta" at bounding box center [654, 182] width 1195 height 16
drag, startPoint x: 209, startPoint y: 185, endPoint x: 46, endPoint y: 180, distance: 163.1
click at [46, 180] on div "ID 23379 Kenno - Kehitysideat Uudet ideat Title 26 / 128 Lisäpalvelut menneisyy…" at bounding box center [780, 668] width 1482 height 1297
click at [1411, 429] on div "Asiakas Not Set" at bounding box center [1394, 437] width 214 height 37
click at [1411, 441] on span "Not Set" at bounding box center [1386, 443] width 183 height 16
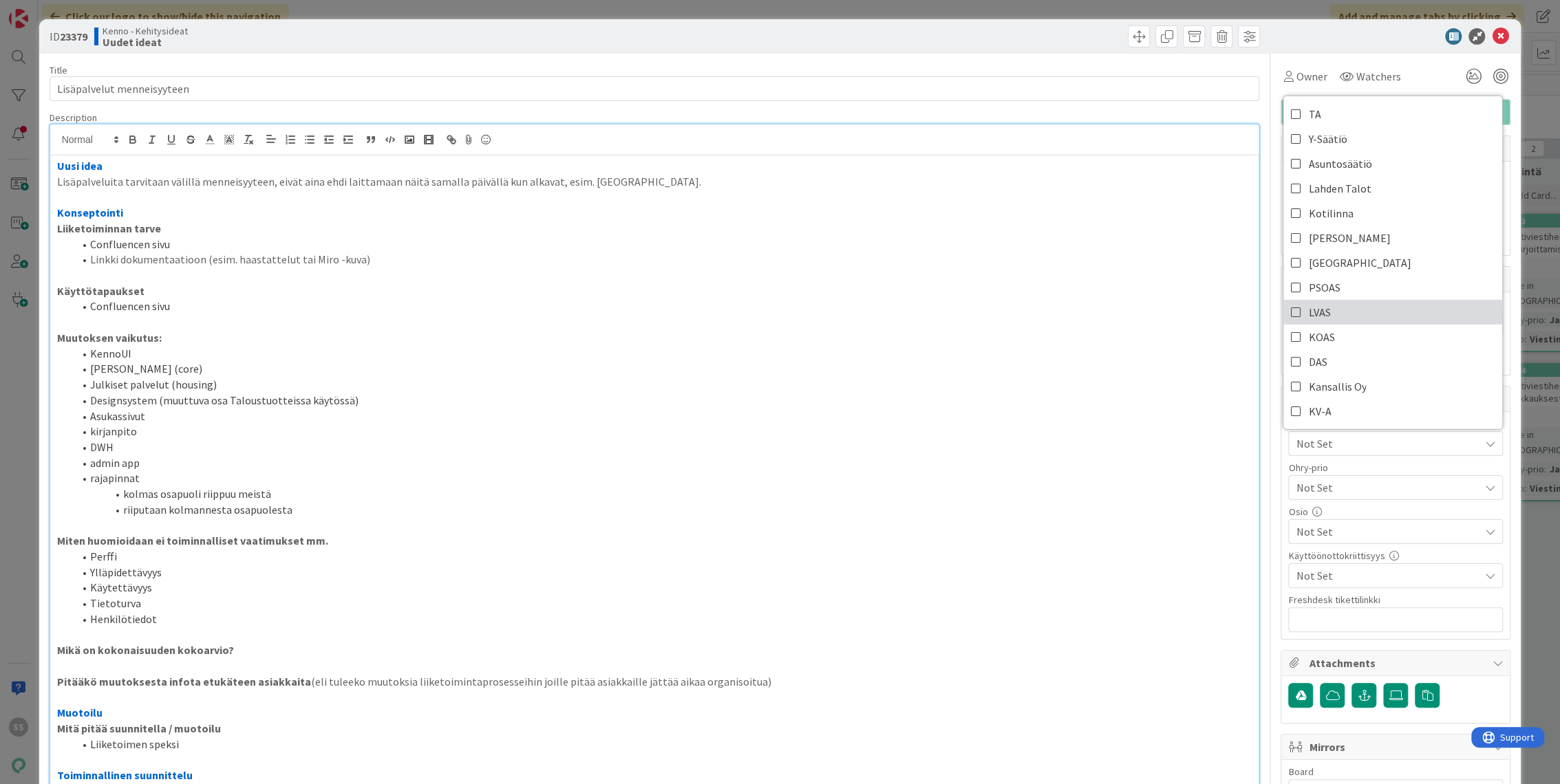
drag, startPoint x: 1326, startPoint y: 307, endPoint x: 1175, endPoint y: 176, distance: 199.9
click at [1326, 307] on link "LVAS" at bounding box center [1392, 312] width 219 height 25
type textarea "x"
drag, startPoint x: 1354, startPoint y: 50, endPoint x: 1375, endPoint y: 48, distance: 21.1
click at [1354, 50] on div "ID 23379 Kenno - Kehitysideat Uudet ideat" at bounding box center [780, 36] width 1482 height 34
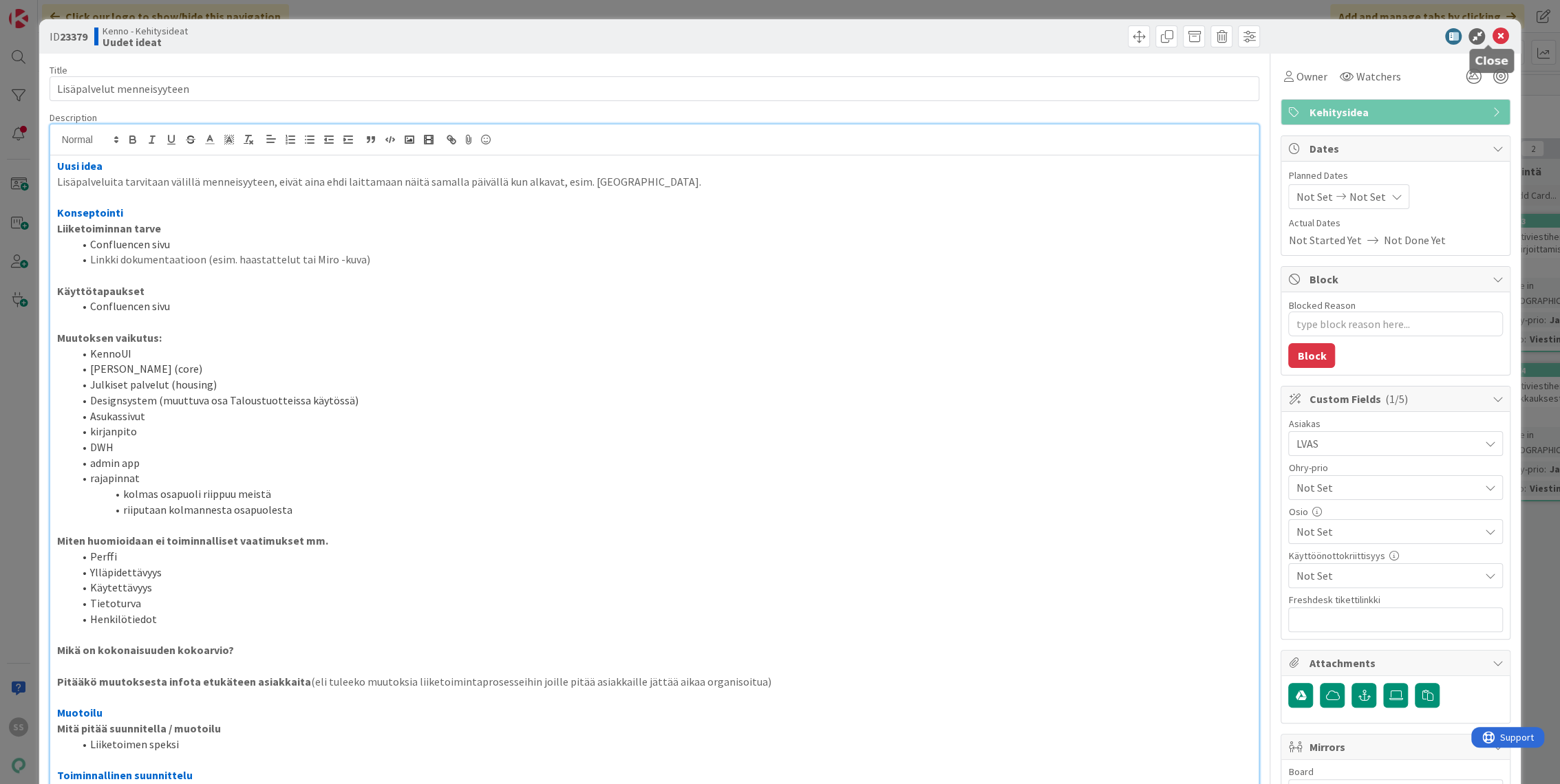
click at [1492, 31] on icon at bounding box center [1500, 36] width 16 height 16
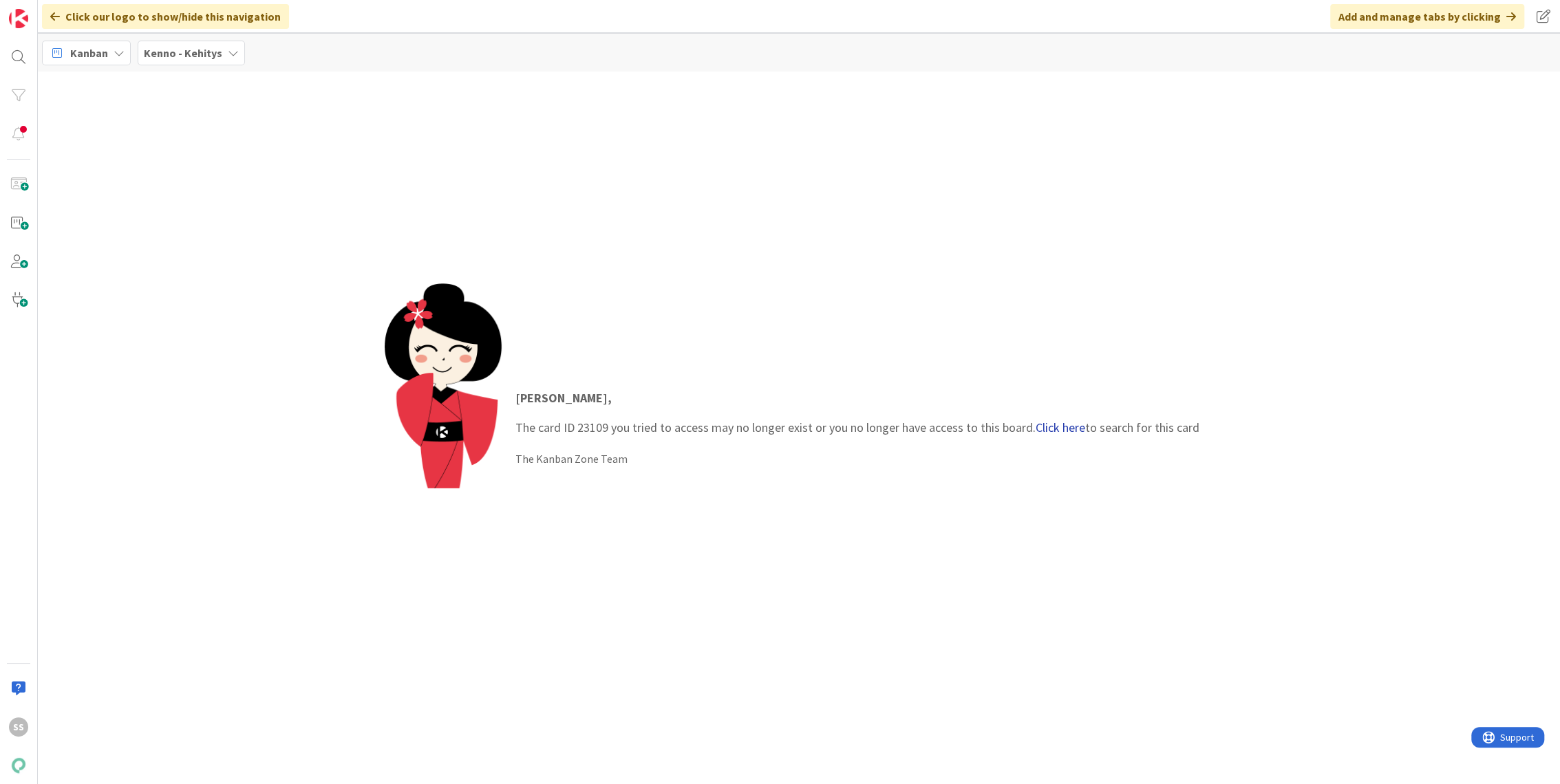
click at [1057, 421] on link "Click here" at bounding box center [1060, 427] width 49 height 16
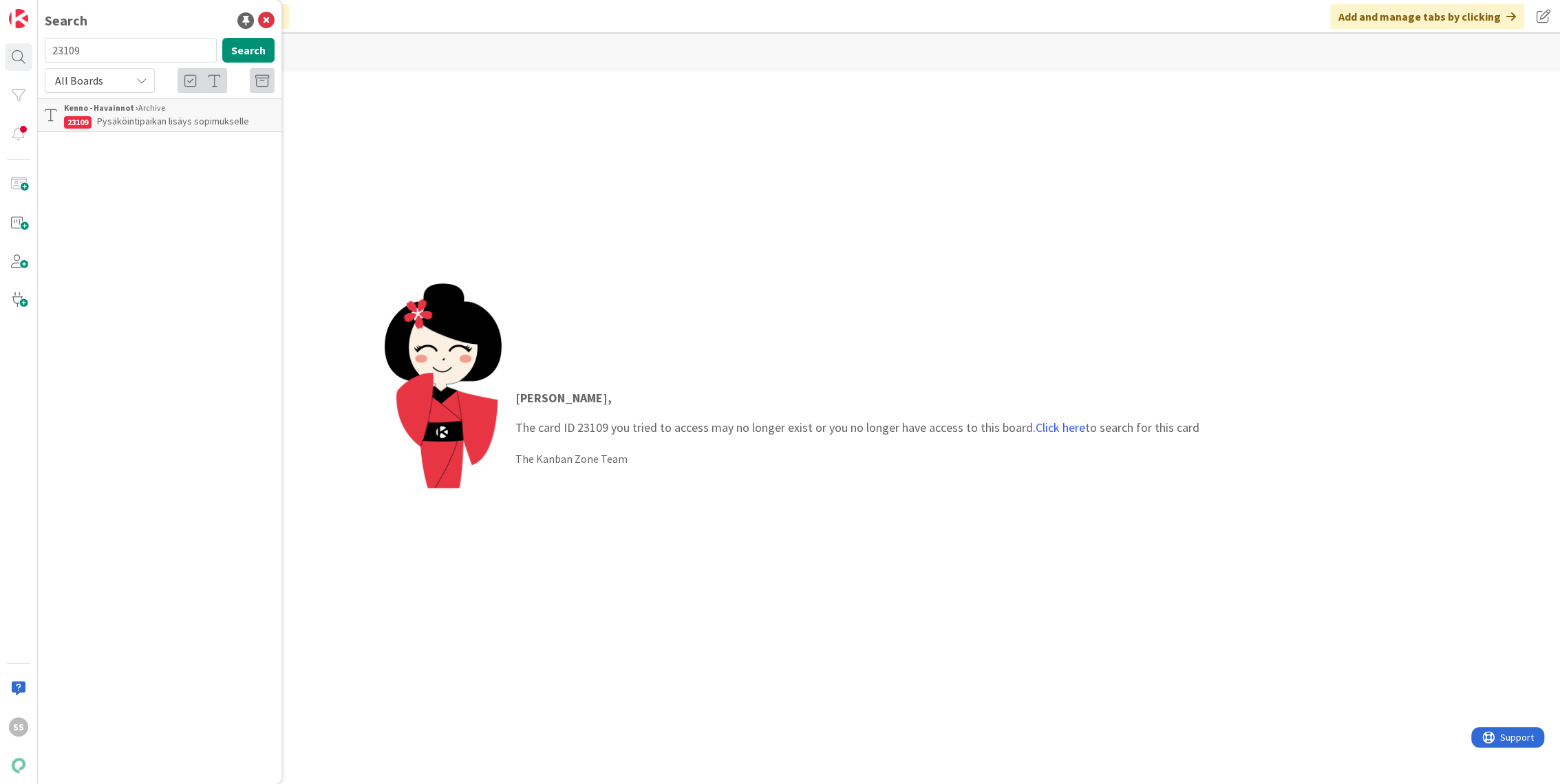
click at [183, 115] on span "Pysäköintipaikan lisäys sopimukselle" at bounding box center [173, 121] width 152 height 13
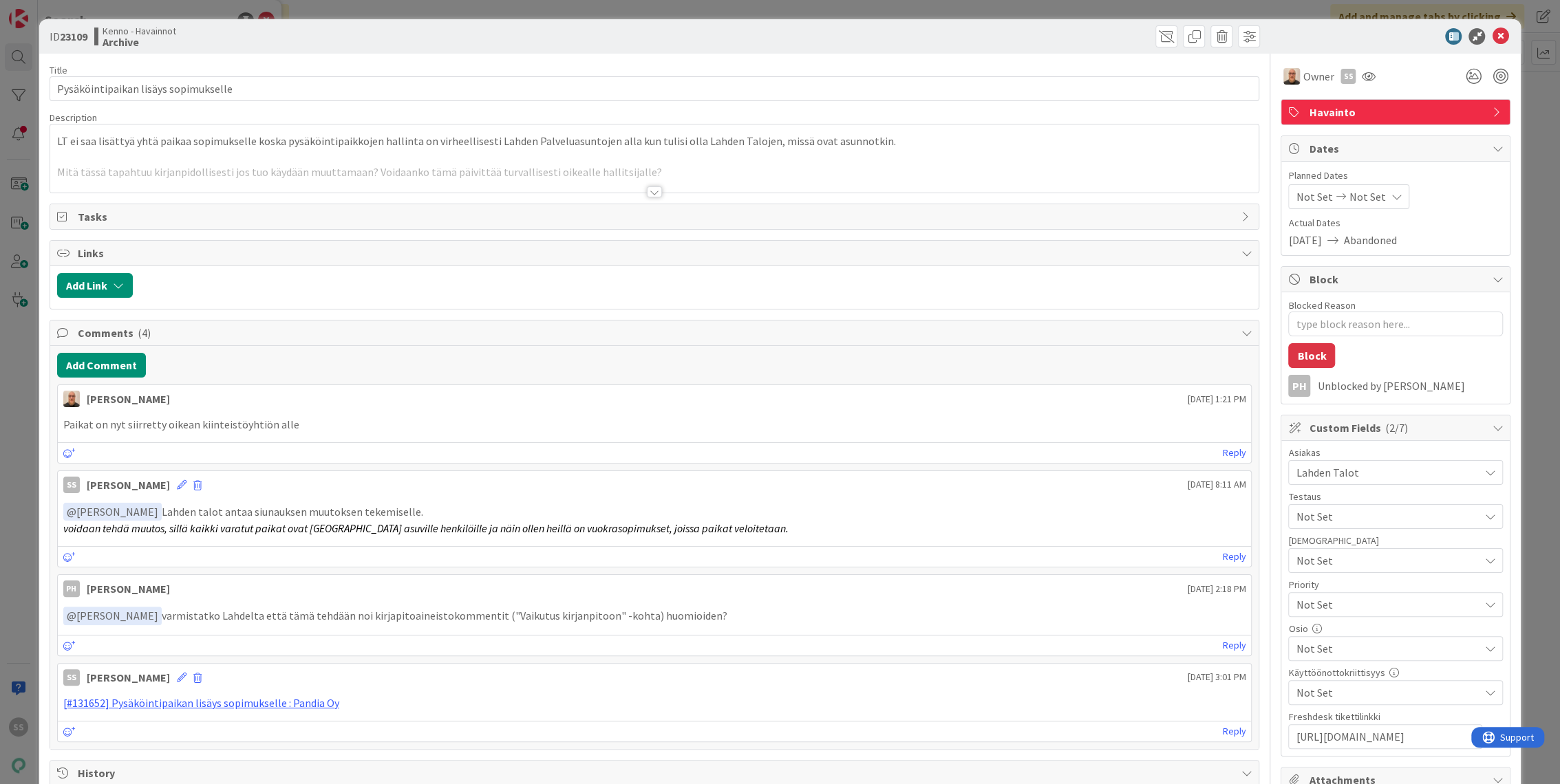
type textarea "x"
click at [650, 188] on div at bounding box center [654, 191] width 16 height 11
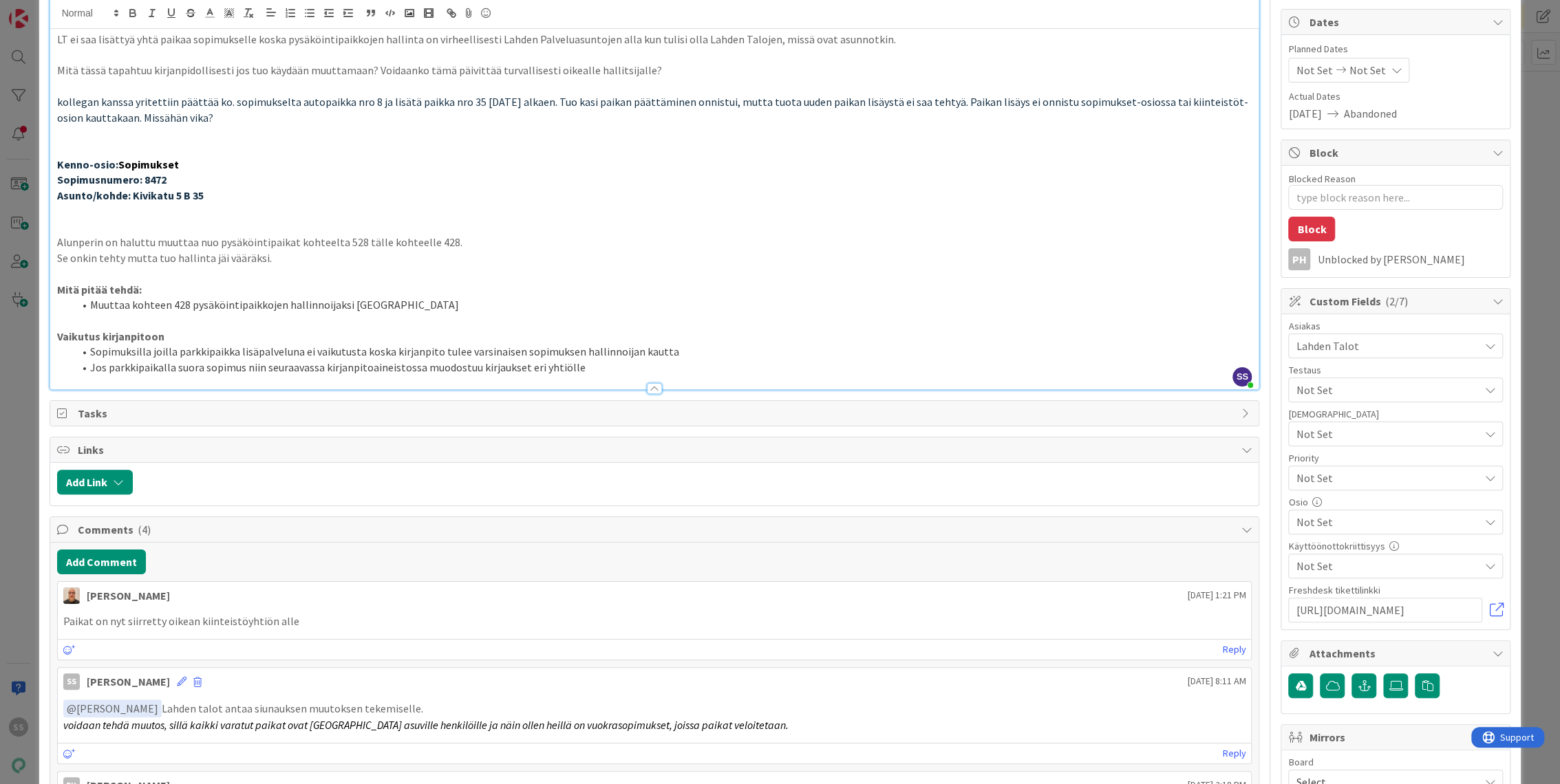
scroll to position [153, 0]
